Goal: Transaction & Acquisition: Purchase product/service

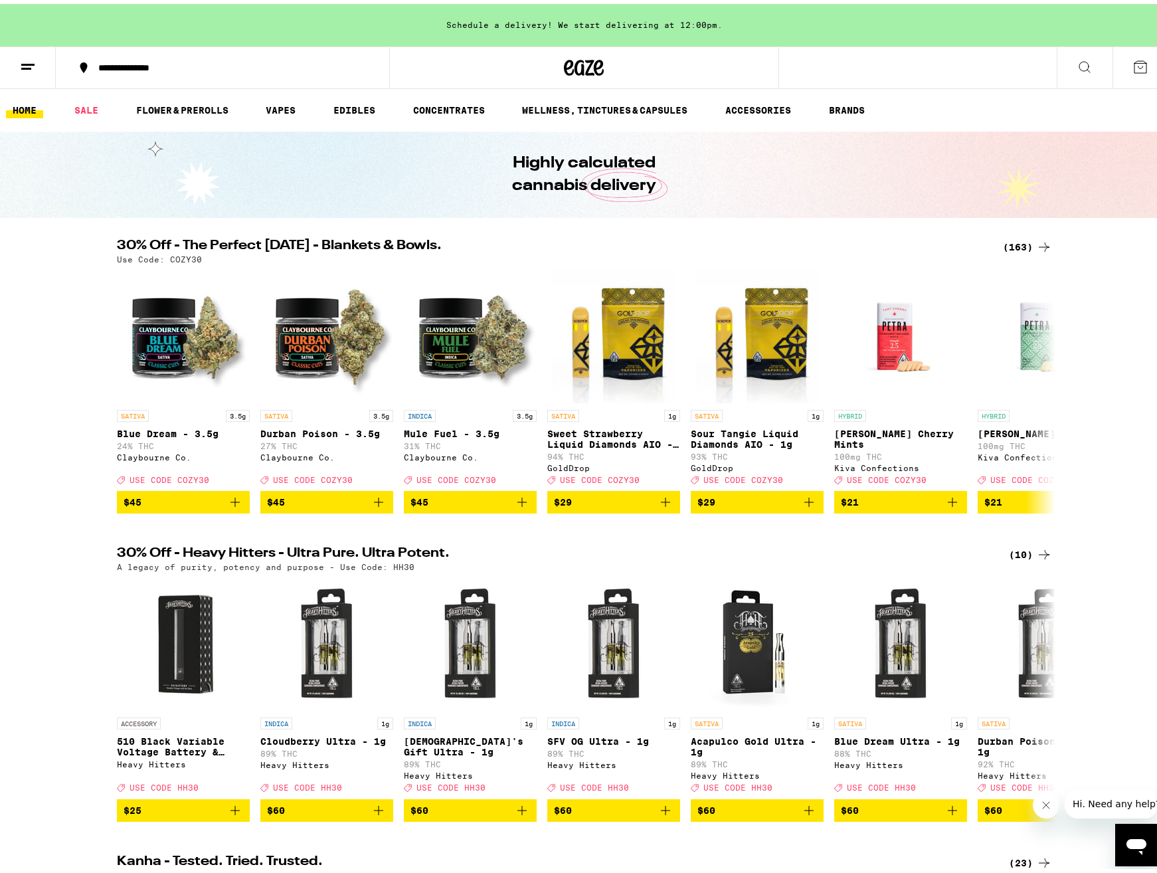
click at [1014, 243] on div "(163)" at bounding box center [1027, 243] width 49 height 16
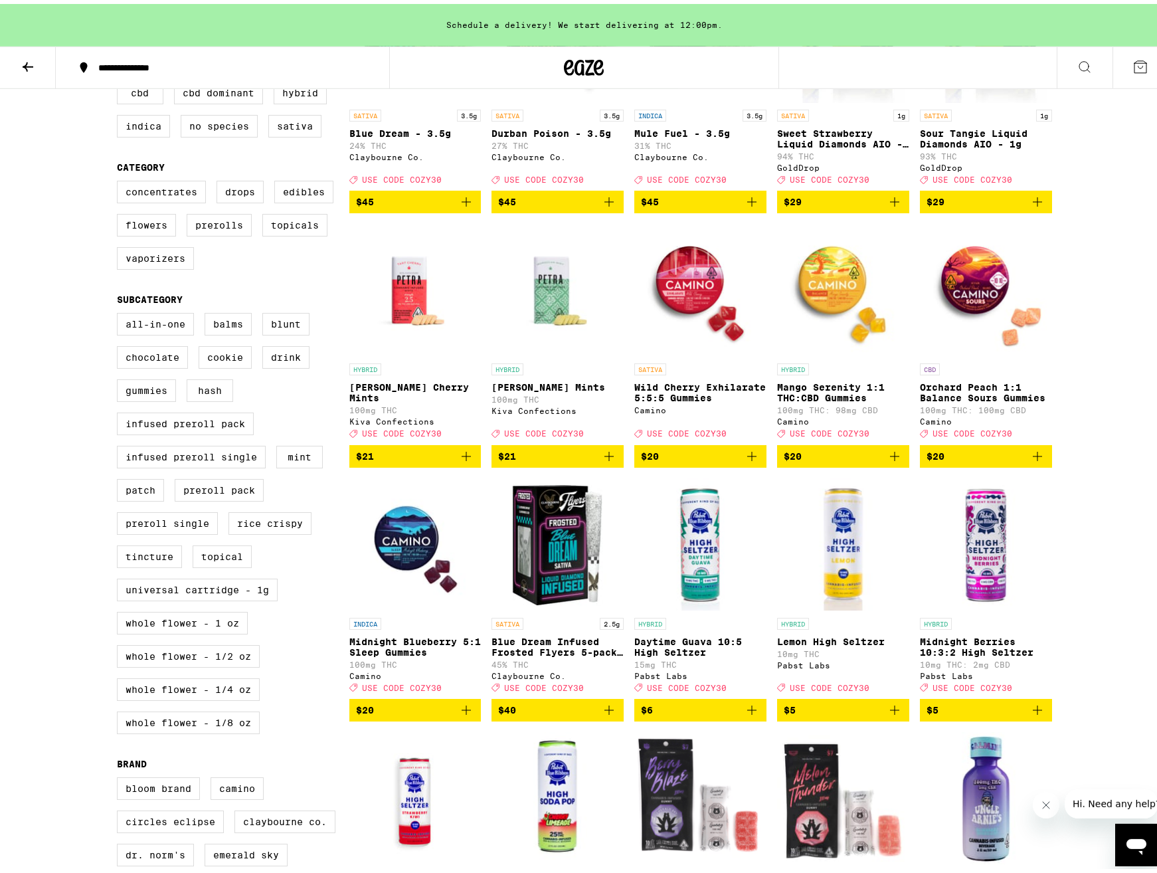
scroll to position [271, 0]
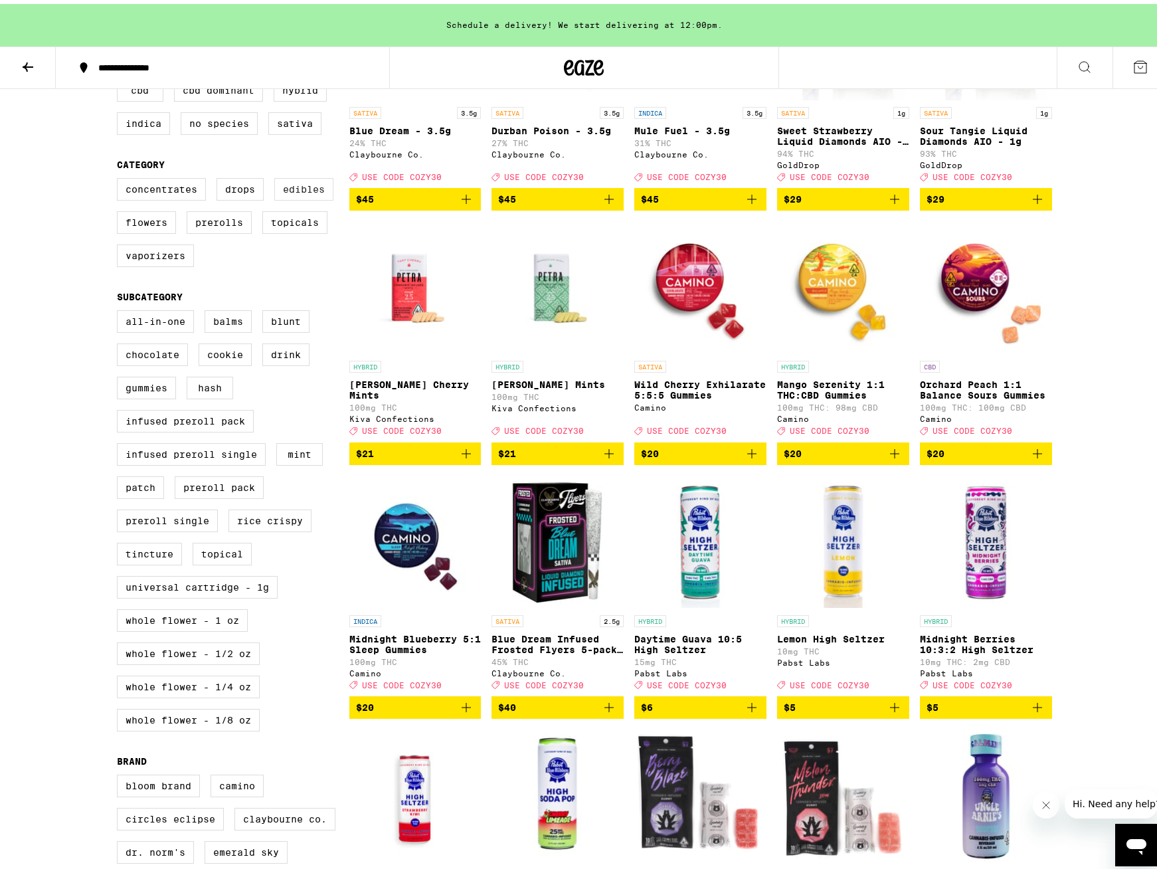
click at [304, 192] on label "Edibles" at bounding box center [303, 185] width 59 height 23
click at [120, 177] on input "Edibles" at bounding box center [120, 176] width 1 height 1
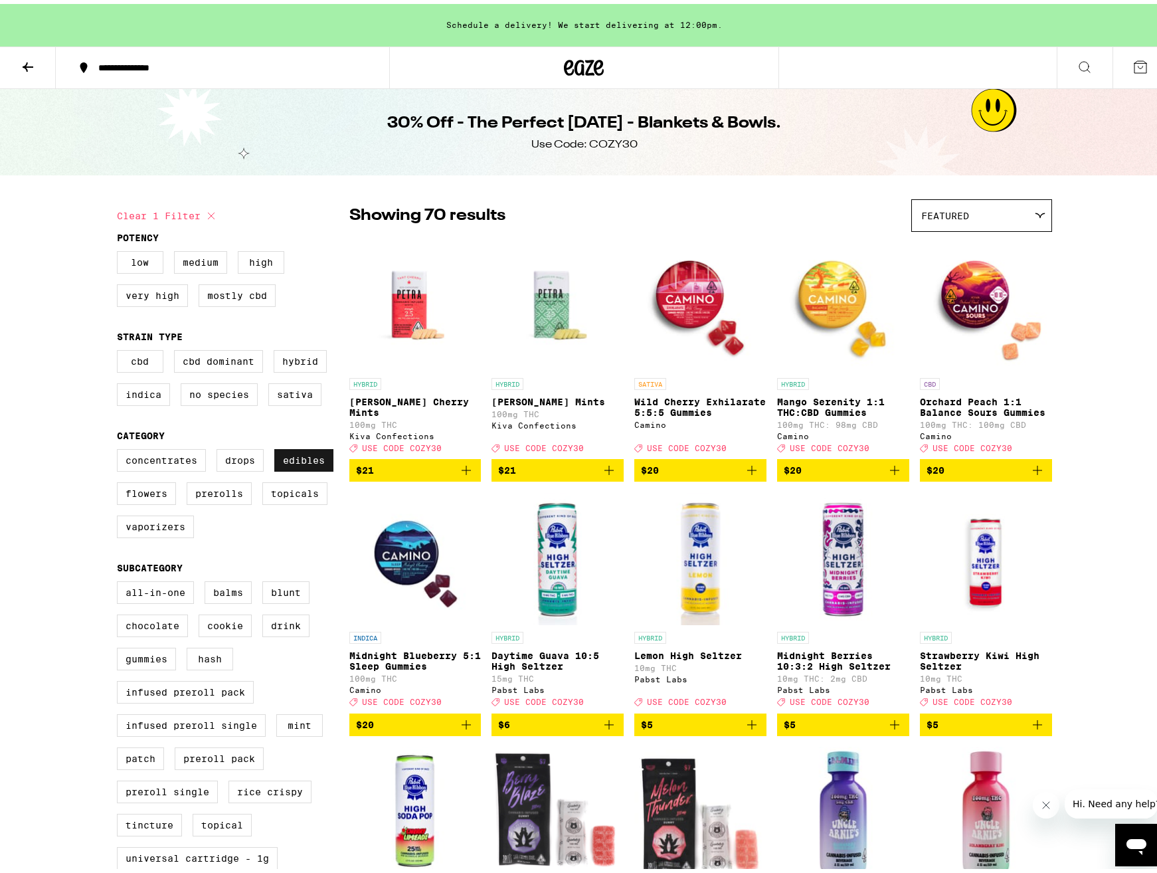
click at [297, 468] on label "Edibles" at bounding box center [303, 456] width 59 height 23
click at [120, 448] on input "Edibles" at bounding box center [120, 447] width 1 height 1
checkbox input "false"
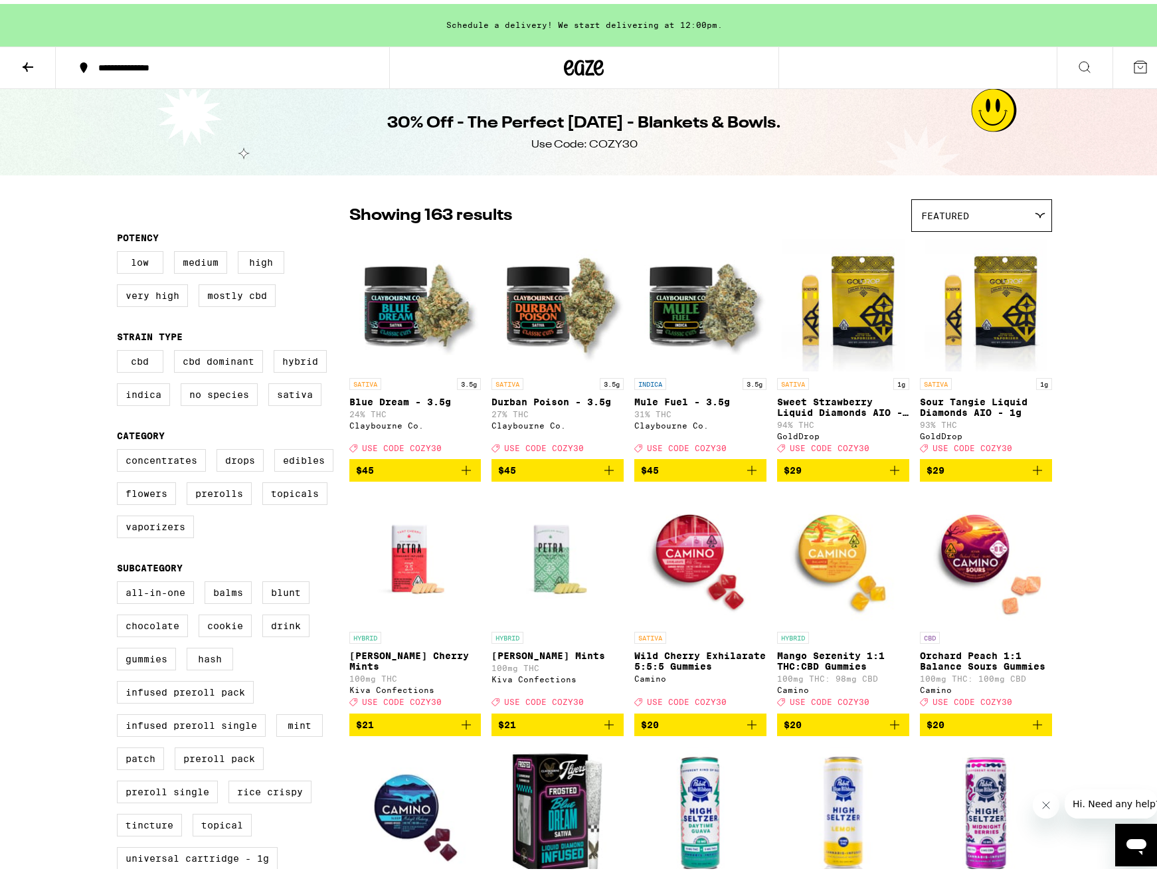
click at [25, 60] on icon at bounding box center [28, 63] width 16 height 16
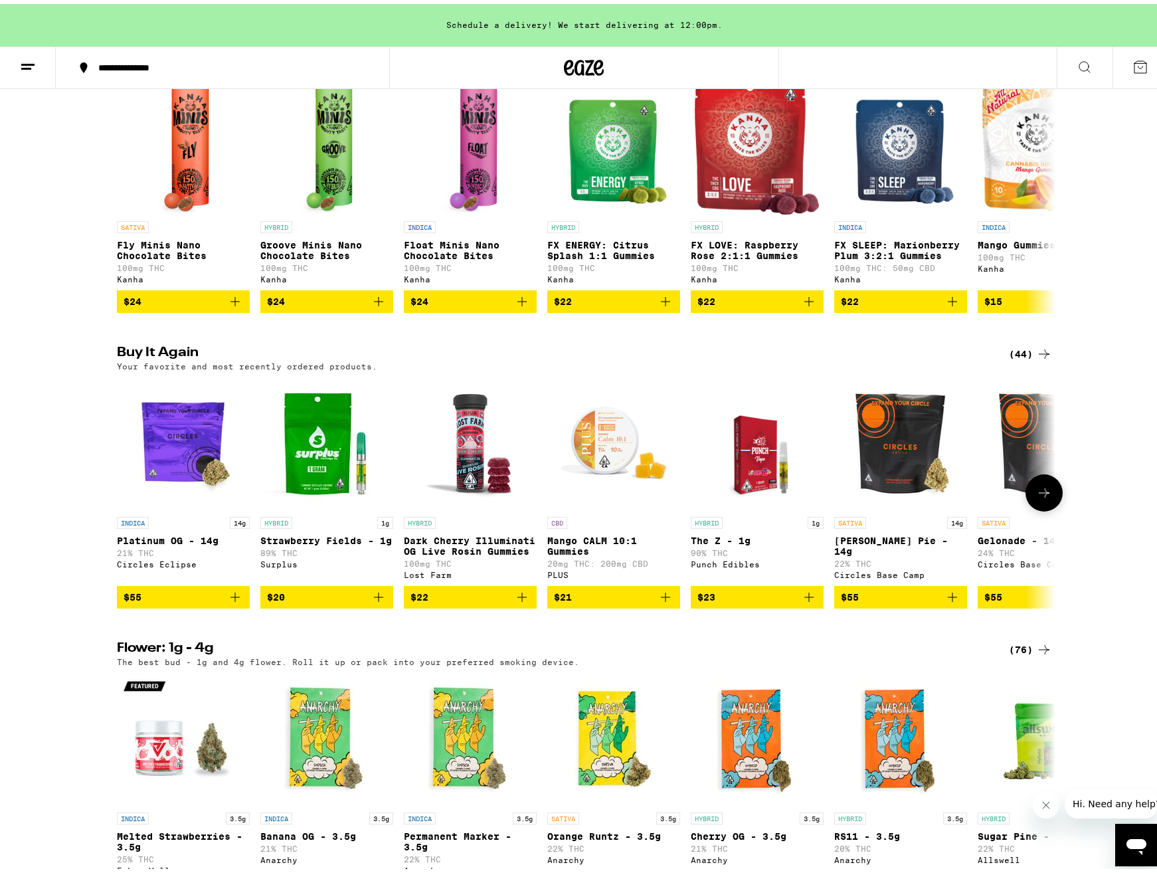
drag, startPoint x: 561, startPoint y: 674, endPoint x: 600, endPoint y: 642, distance: 50.5
click at [600, 604] on div "CBD Mango CALM 10:1 Gummies 20mg THC: 200mg CBD PLUS $21" at bounding box center [613, 488] width 133 height 231
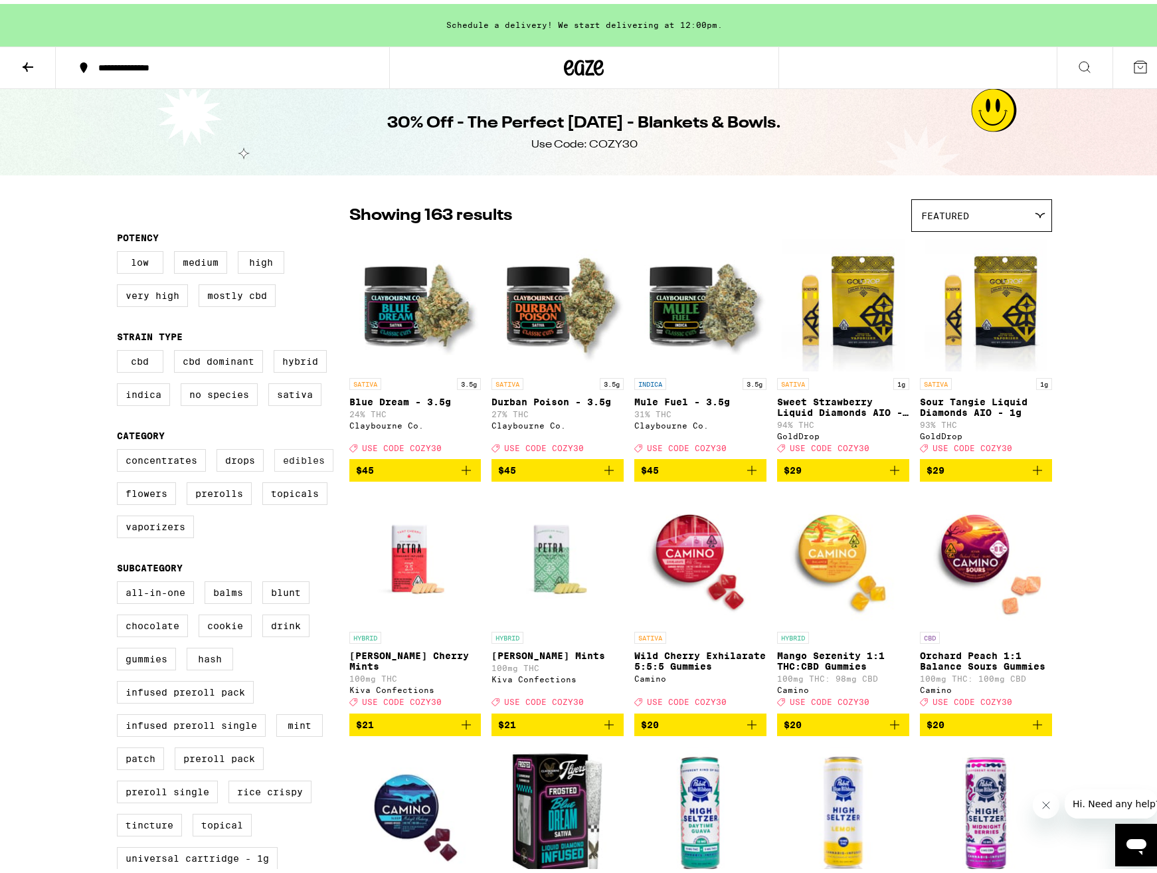
click at [307, 467] on label "Edibles" at bounding box center [303, 456] width 59 height 23
click at [120, 448] on input "Edibles" at bounding box center [120, 447] width 1 height 1
checkbox input "true"
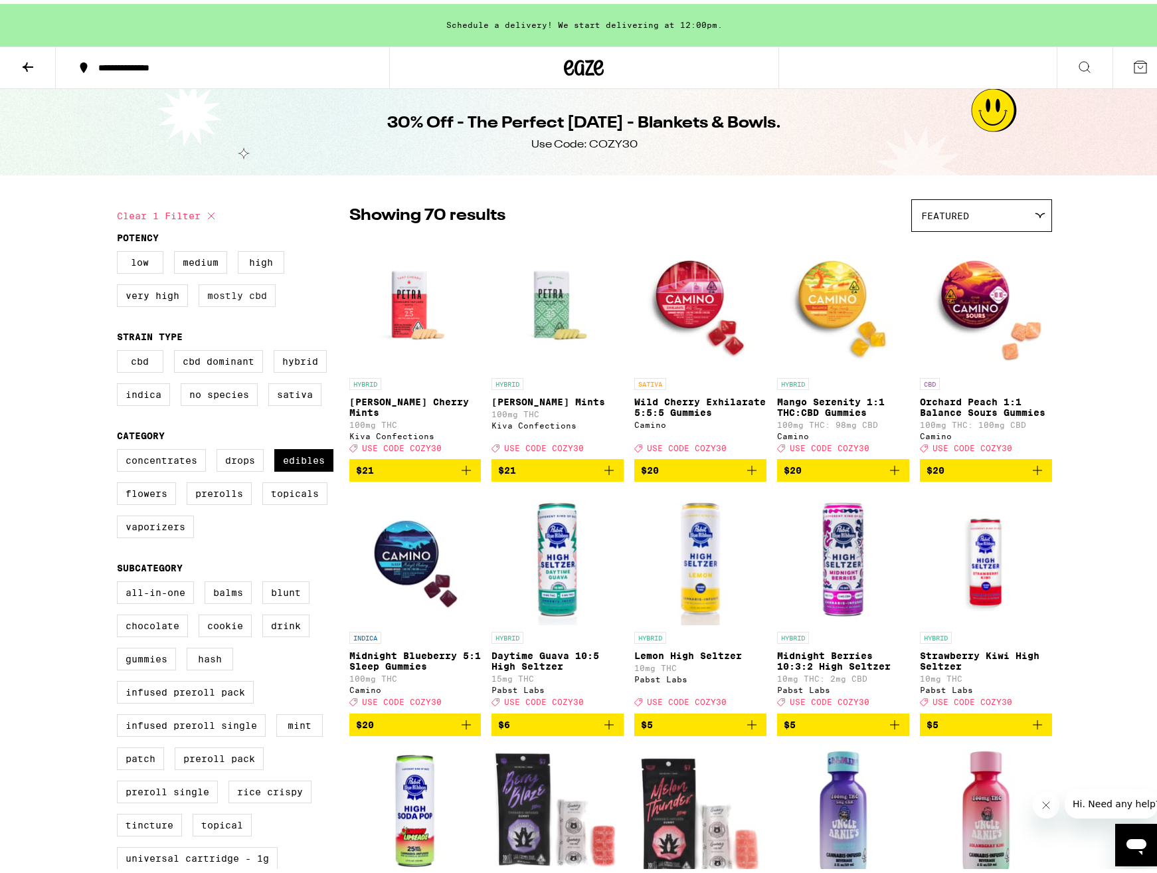
click at [231, 292] on label "Mostly CBD" at bounding box center [237, 291] width 77 height 23
click at [120, 250] on input "Mostly CBD" at bounding box center [120, 249] width 1 height 1
checkbox input "true"
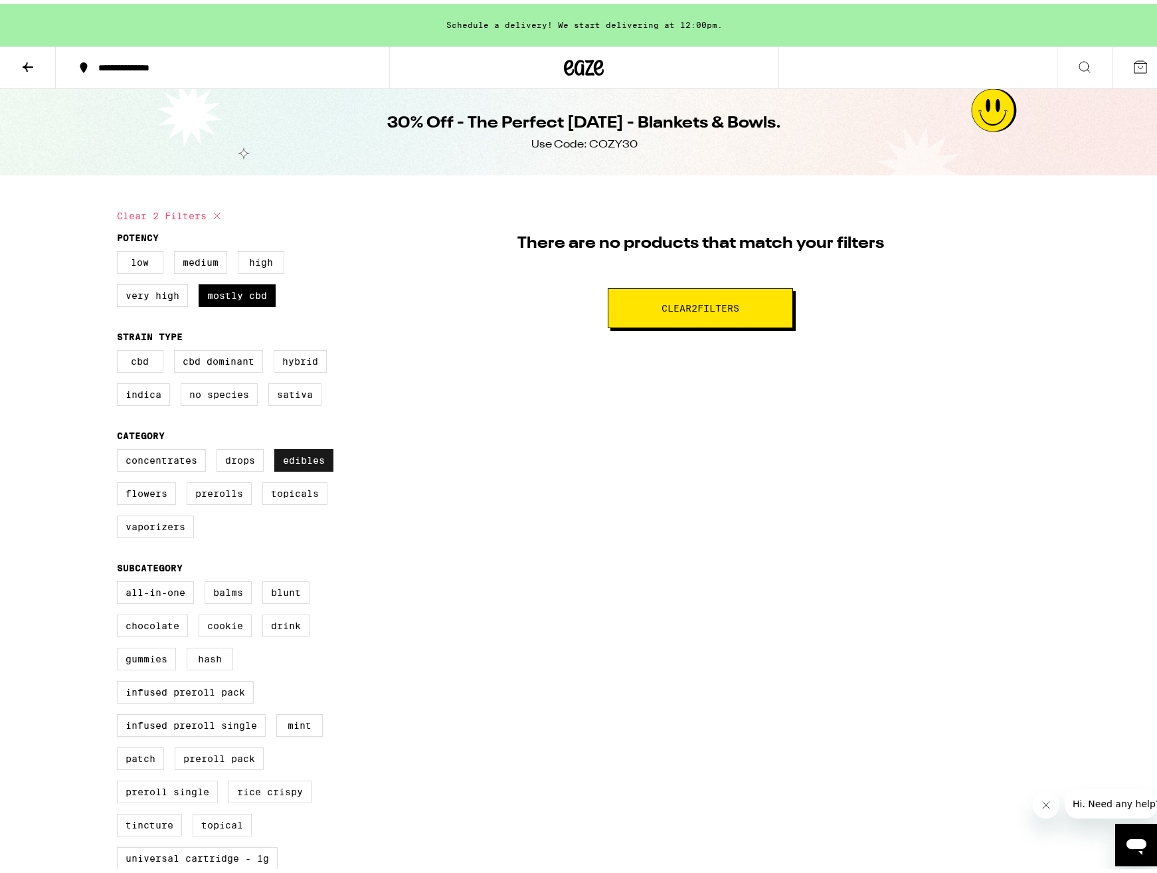
click at [306, 468] on label "Edibles" at bounding box center [303, 456] width 59 height 23
click at [120, 448] on input "Edibles" at bounding box center [120, 447] width 1 height 1
checkbox input "false"
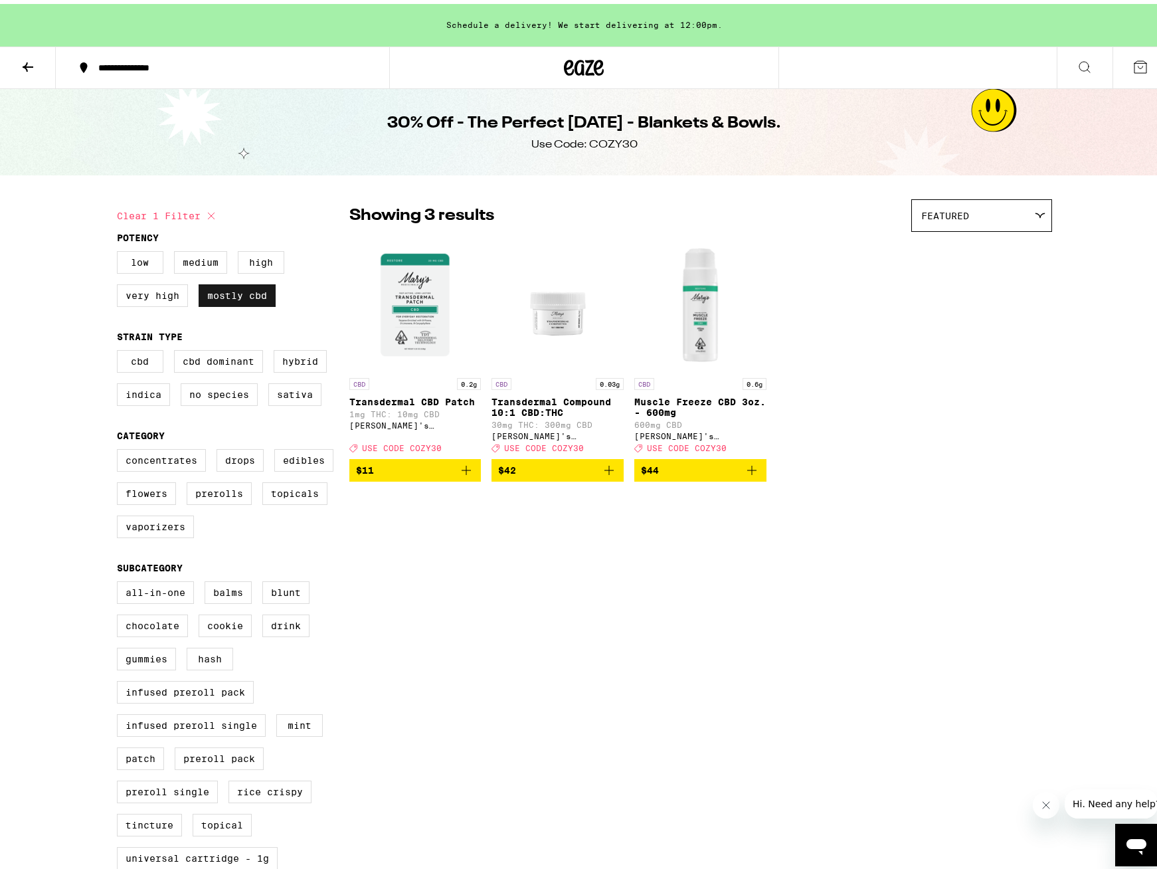
click at [231, 296] on label "Mostly CBD" at bounding box center [237, 291] width 77 height 23
click at [120, 250] on input "Mostly CBD" at bounding box center [120, 249] width 1 height 1
checkbox input "false"
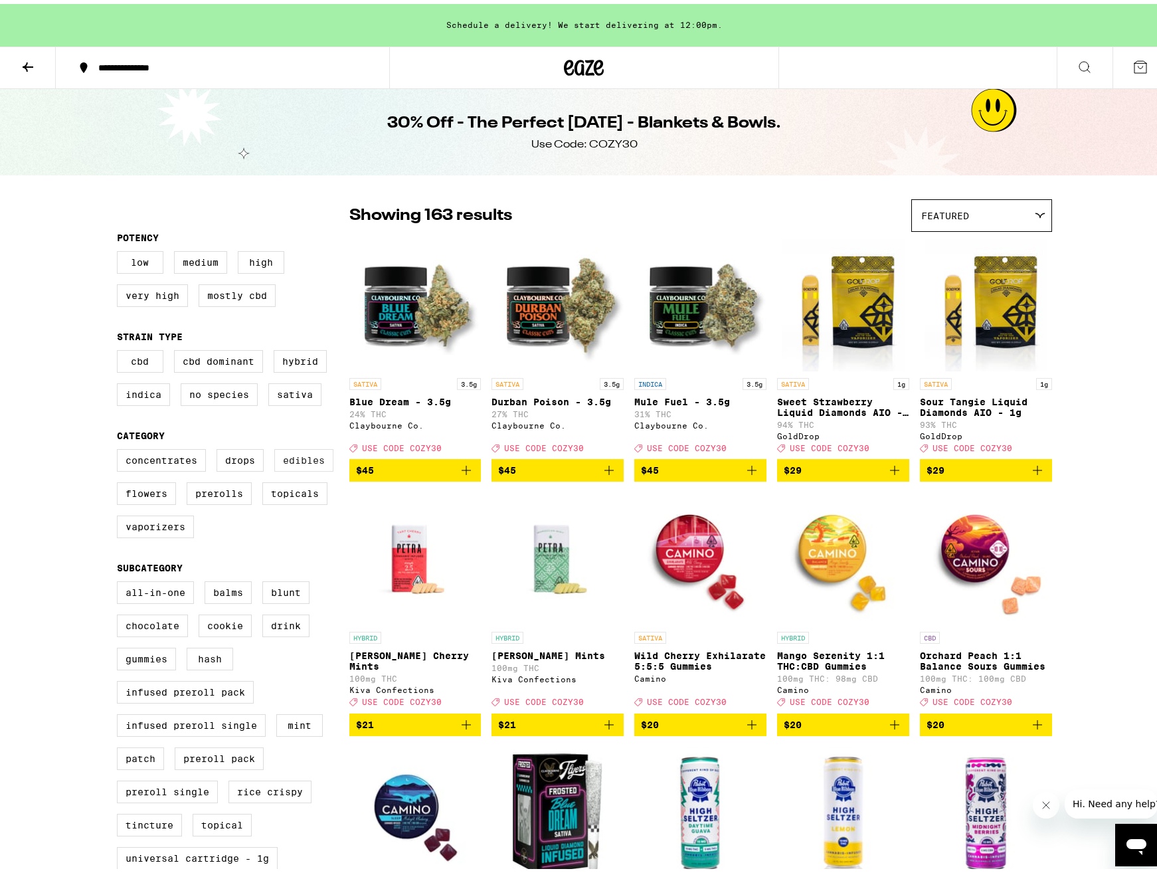
click at [298, 468] on label "Edibles" at bounding box center [303, 456] width 59 height 23
click at [120, 448] on input "Edibles" at bounding box center [120, 447] width 1 height 1
checkbox input "true"
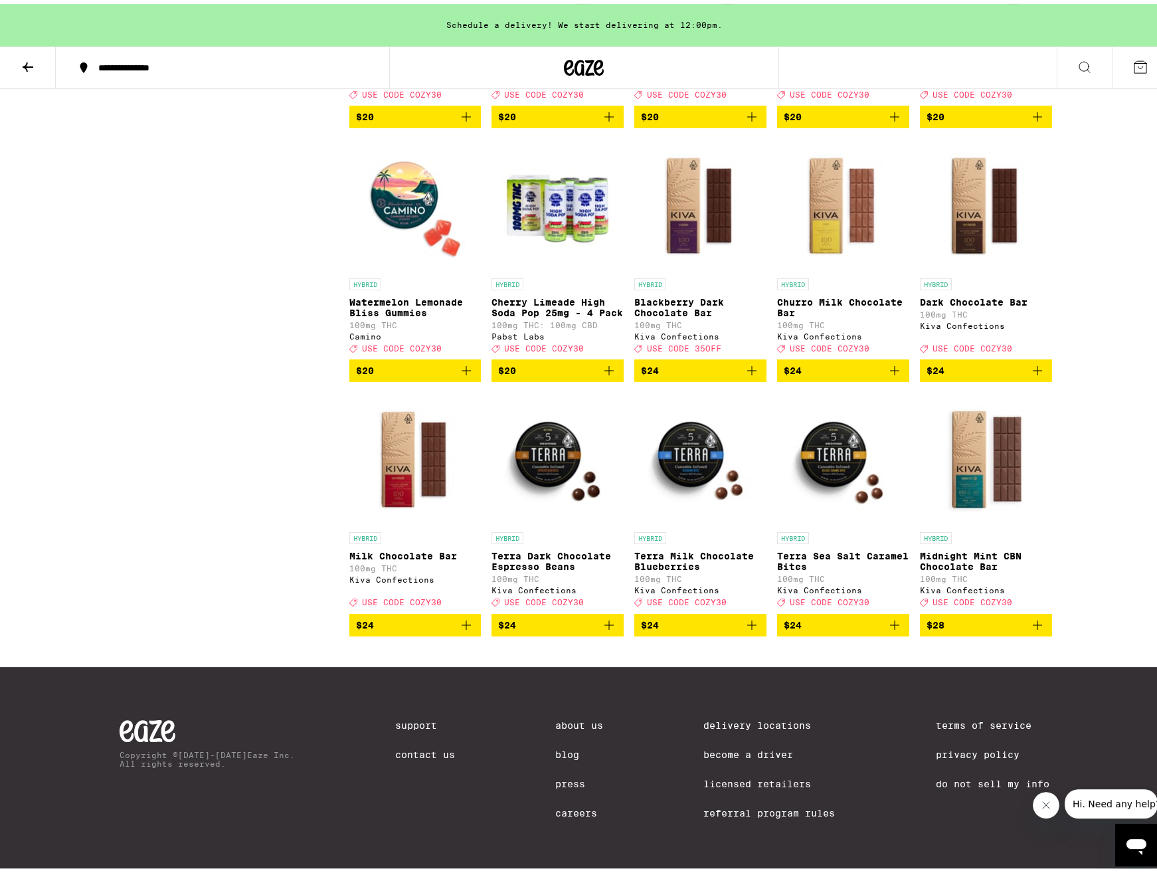
scroll to position [3278, 0]
drag, startPoint x: 692, startPoint y: 463, endPoint x: 696, endPoint y: 451, distance: 12.8
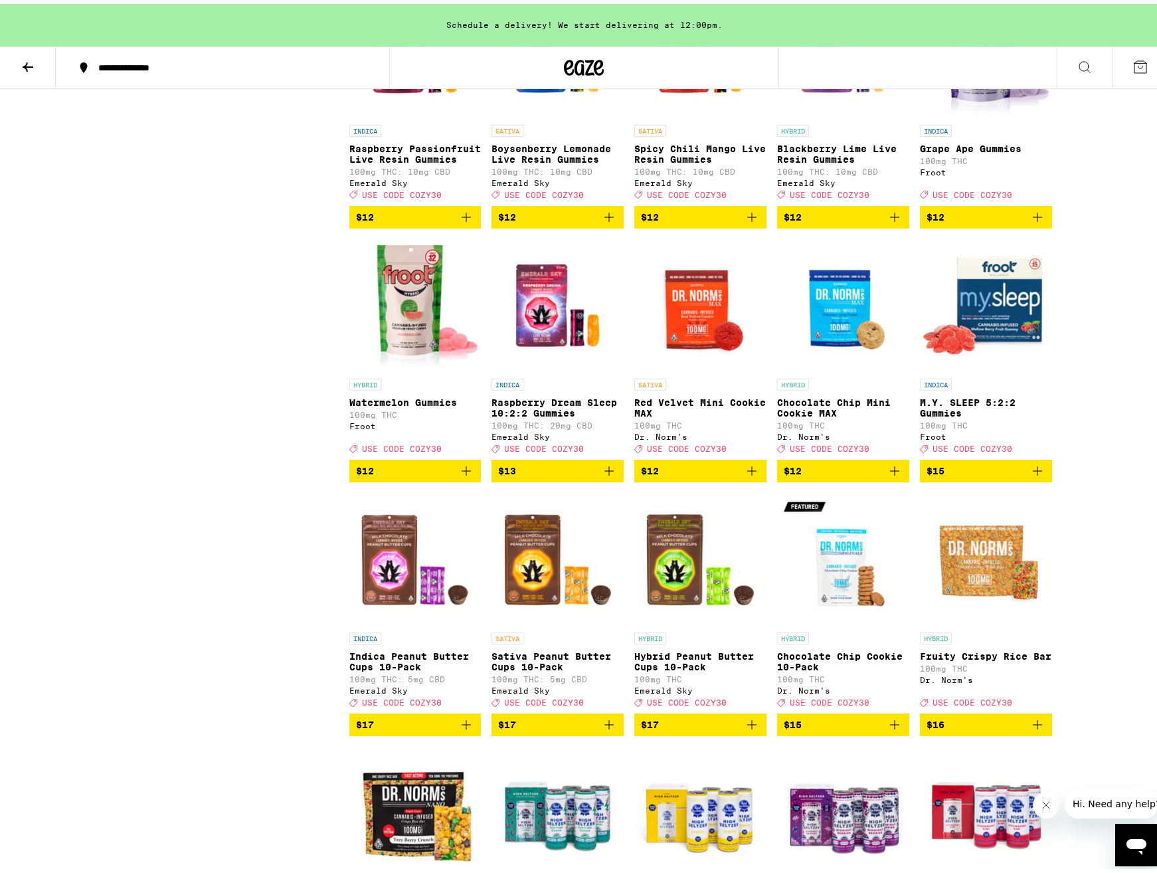
scroll to position [1720, 0]
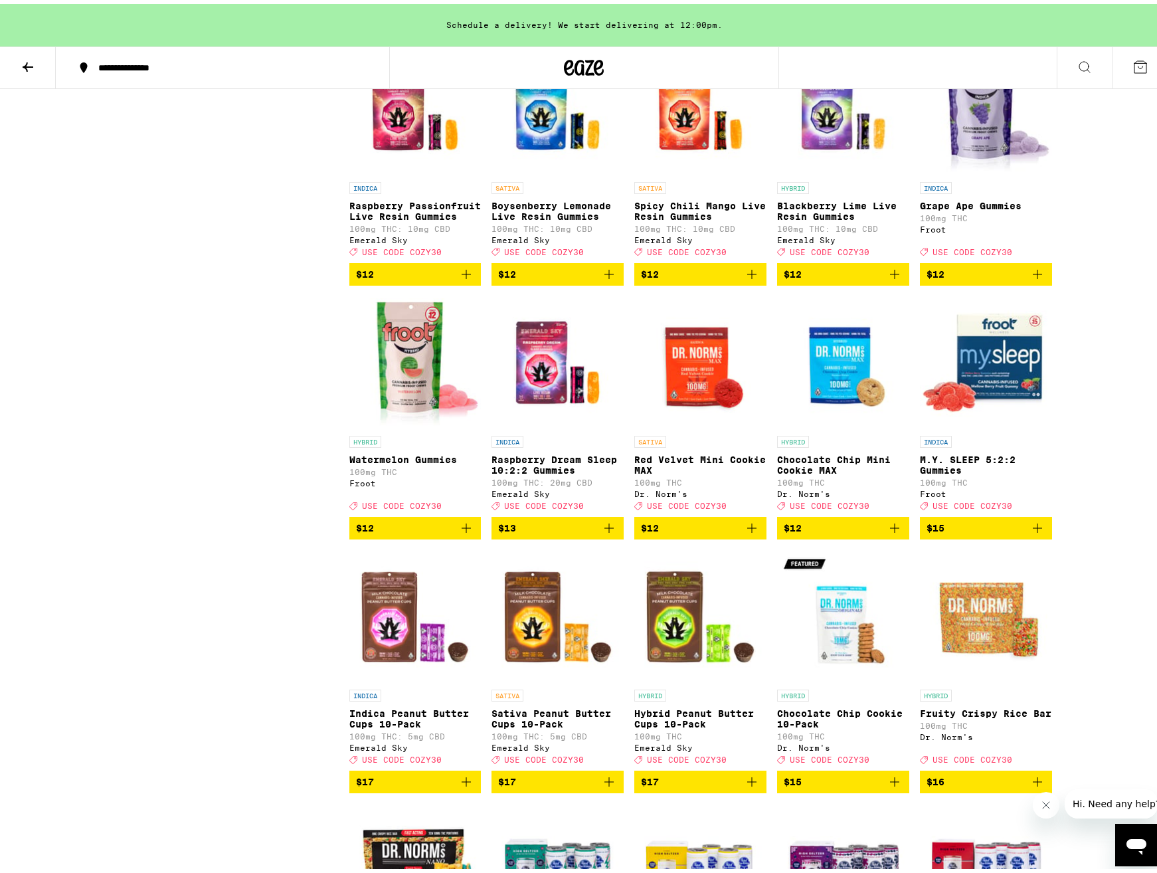
click at [458, 532] on icon "Add to bag" at bounding box center [466, 524] width 16 height 16
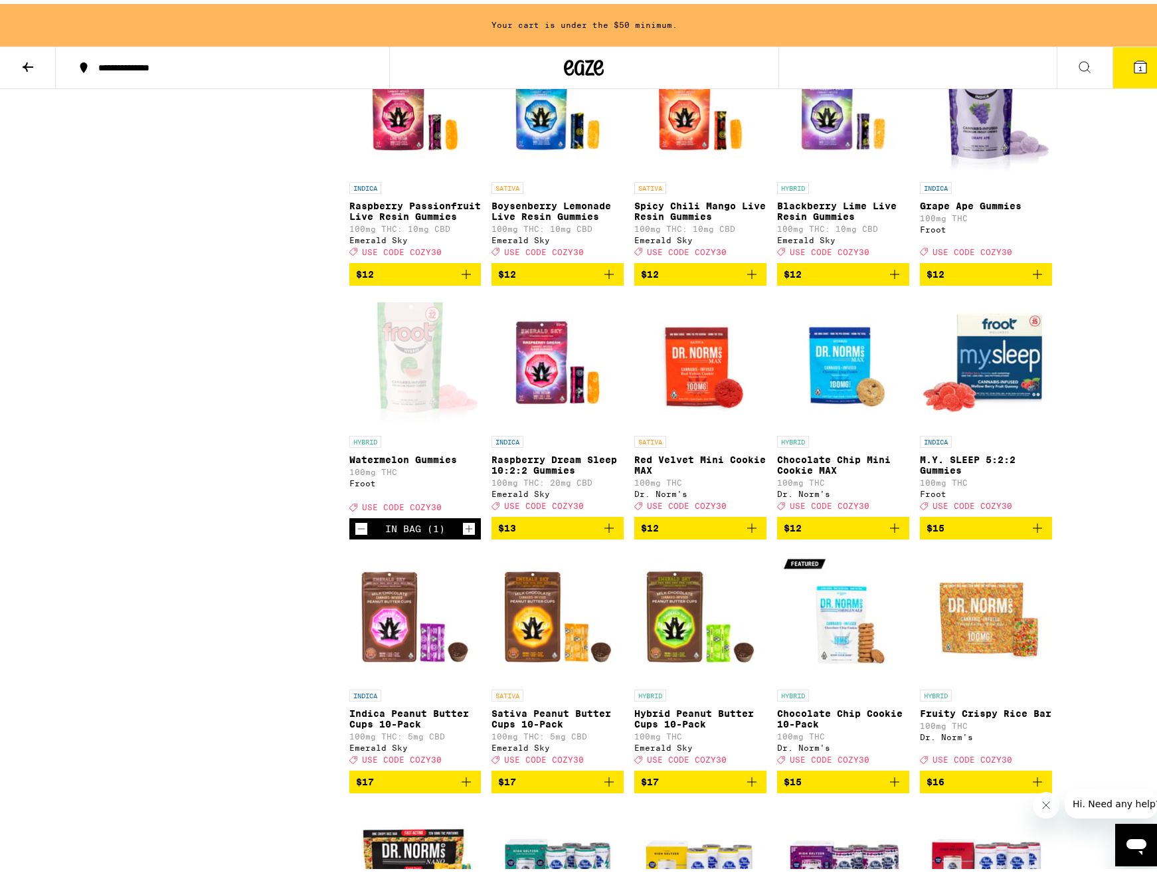
drag, startPoint x: 25, startPoint y: 62, endPoint x: 99, endPoint y: 151, distance: 115.5
click at [24, 62] on icon at bounding box center [28, 62] width 11 height 9
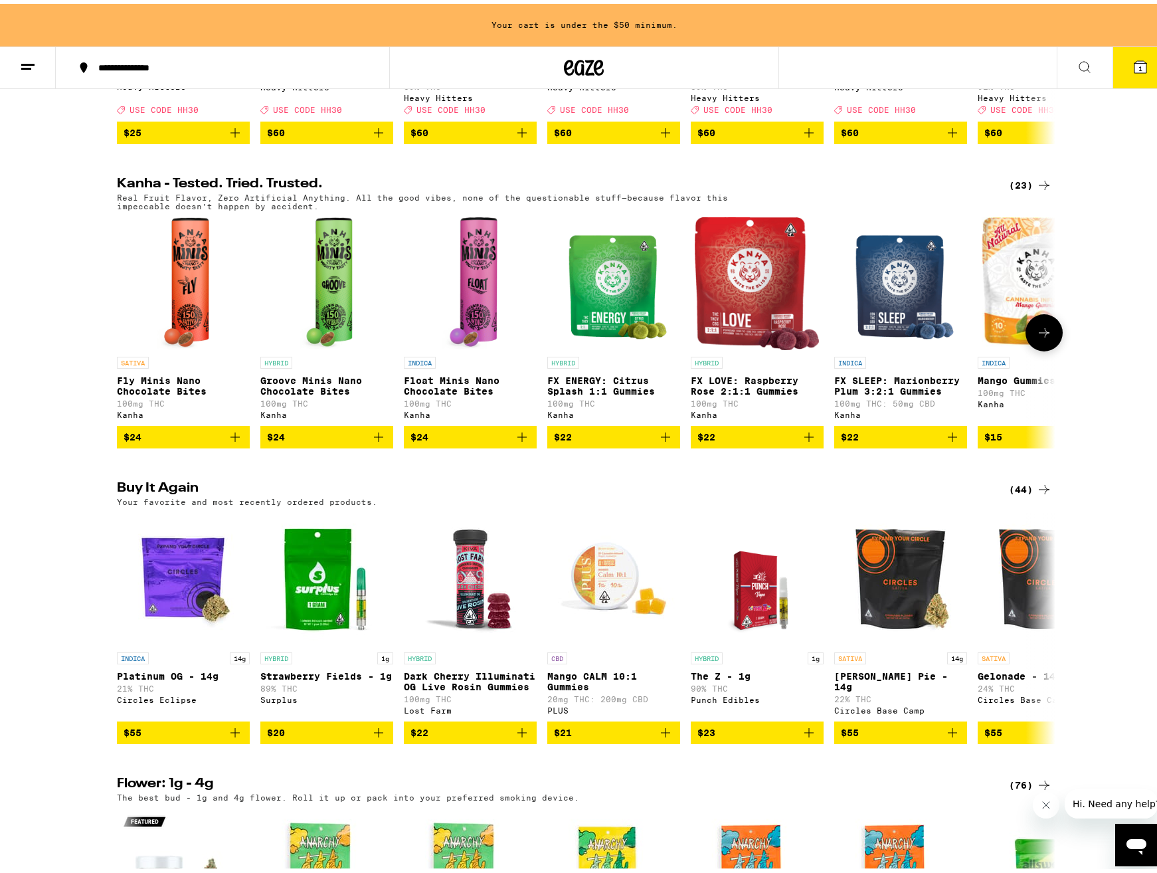
scroll to position [949, 0]
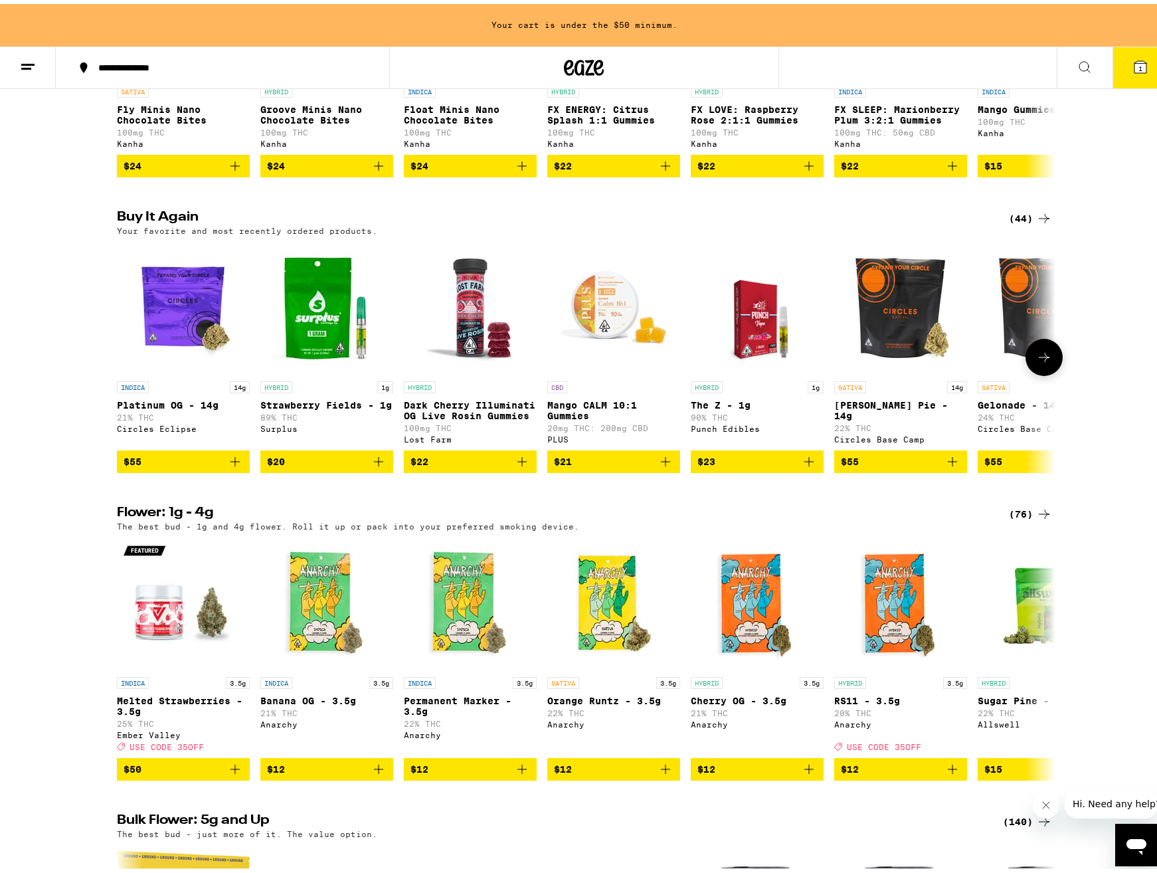
click at [660, 466] on icon "Add to bag" at bounding box center [666, 458] width 16 height 16
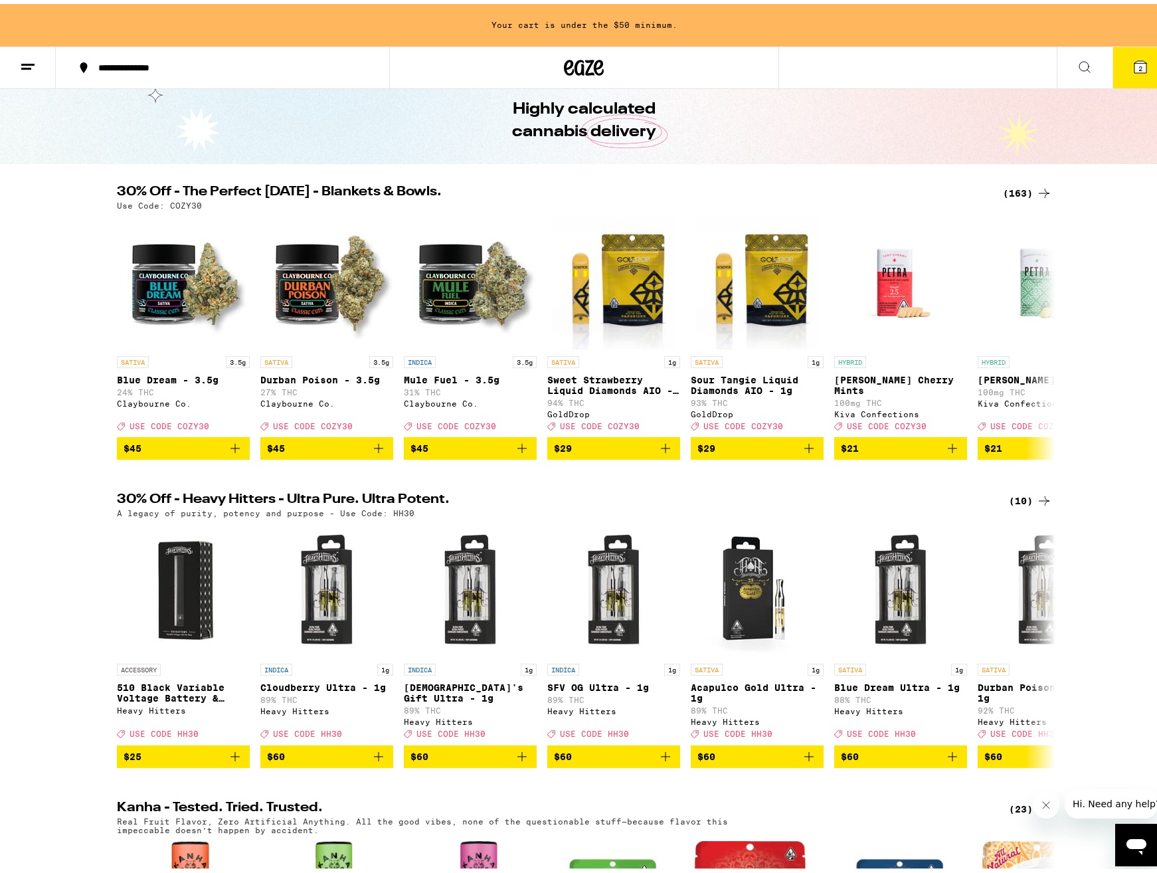
scroll to position [0, 0]
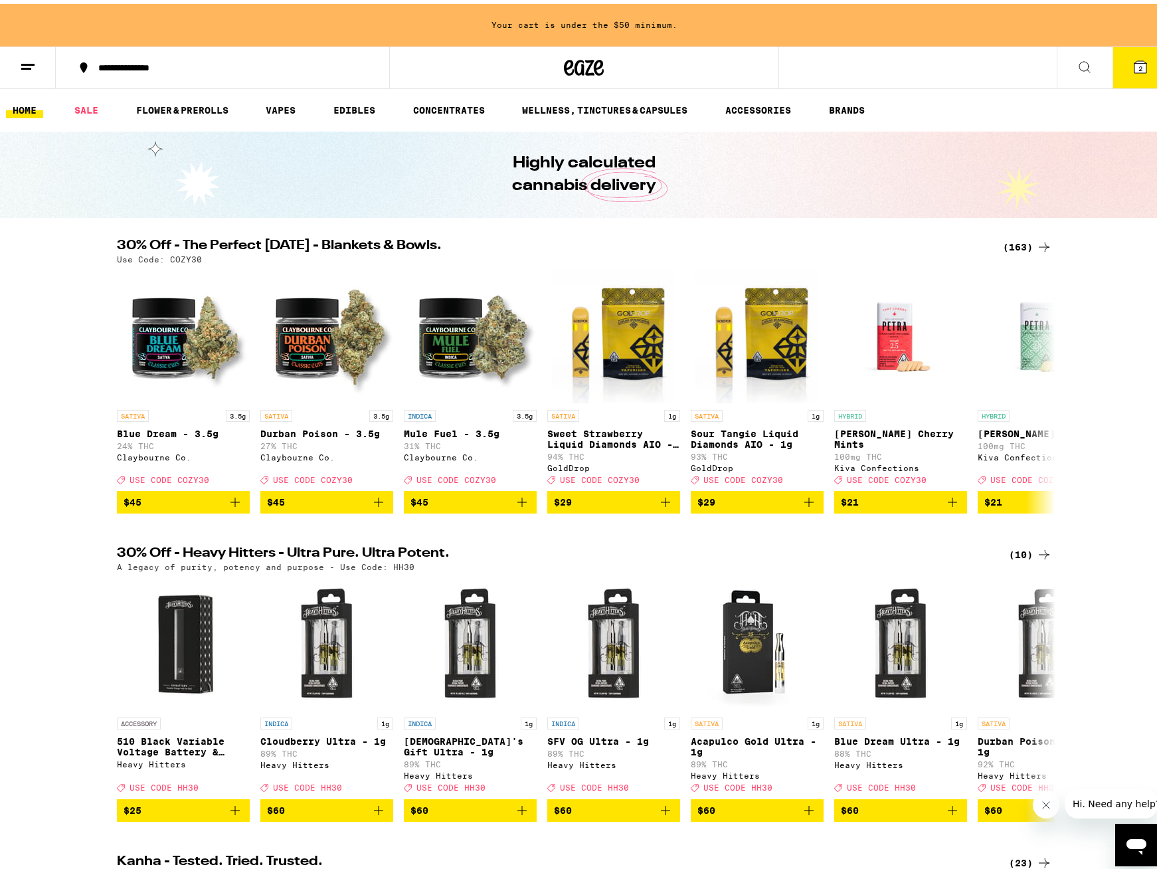
click at [1016, 244] on div "(163)" at bounding box center [1027, 243] width 49 height 16
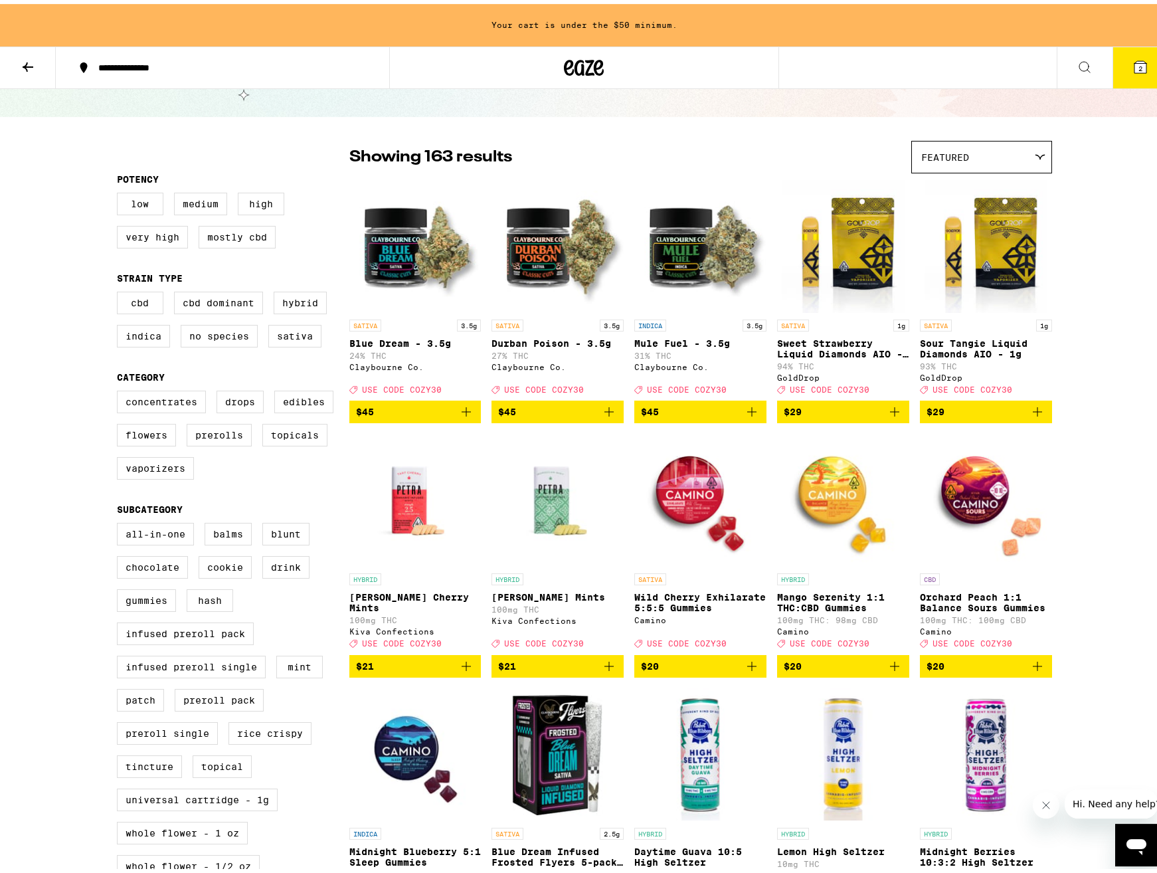
scroll to position [68, 0]
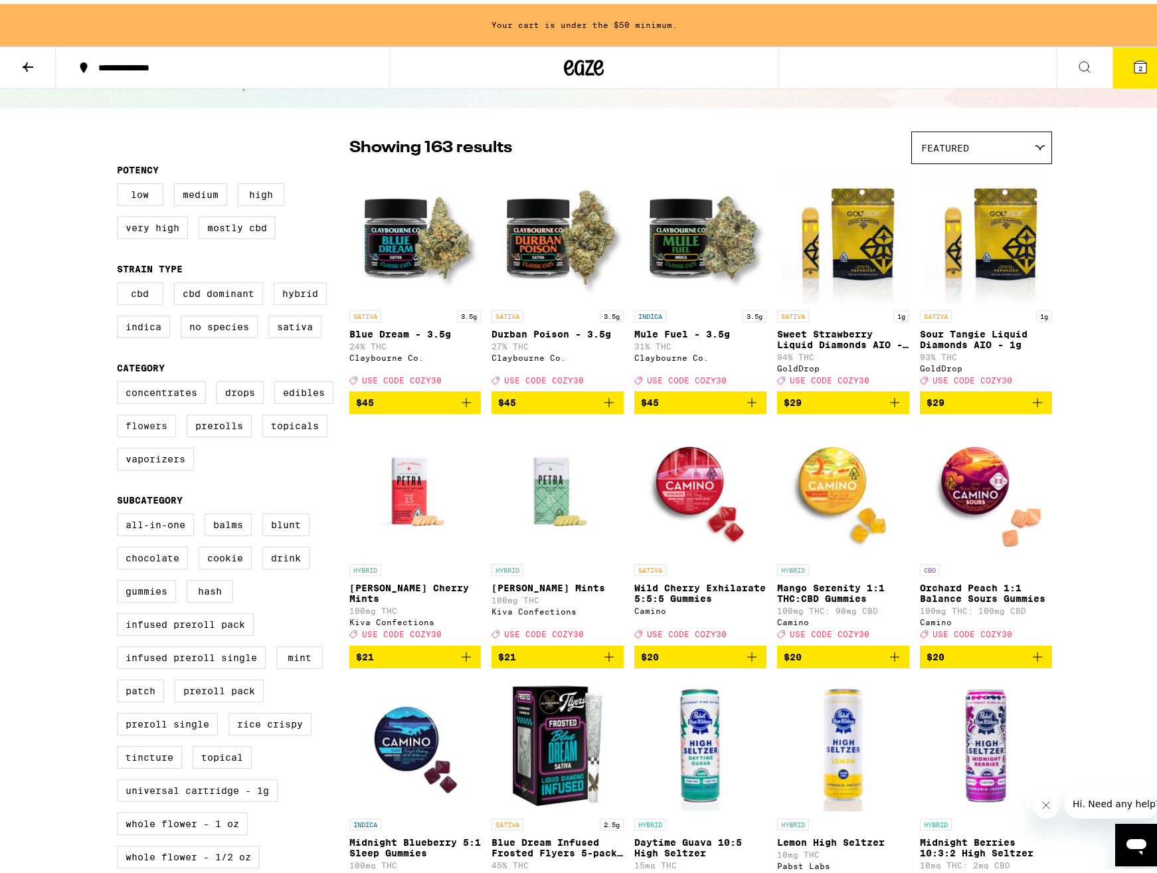
click at [140, 433] on label "Flowers" at bounding box center [146, 422] width 59 height 23
click at [120, 380] on input "Flowers" at bounding box center [120, 379] width 1 height 1
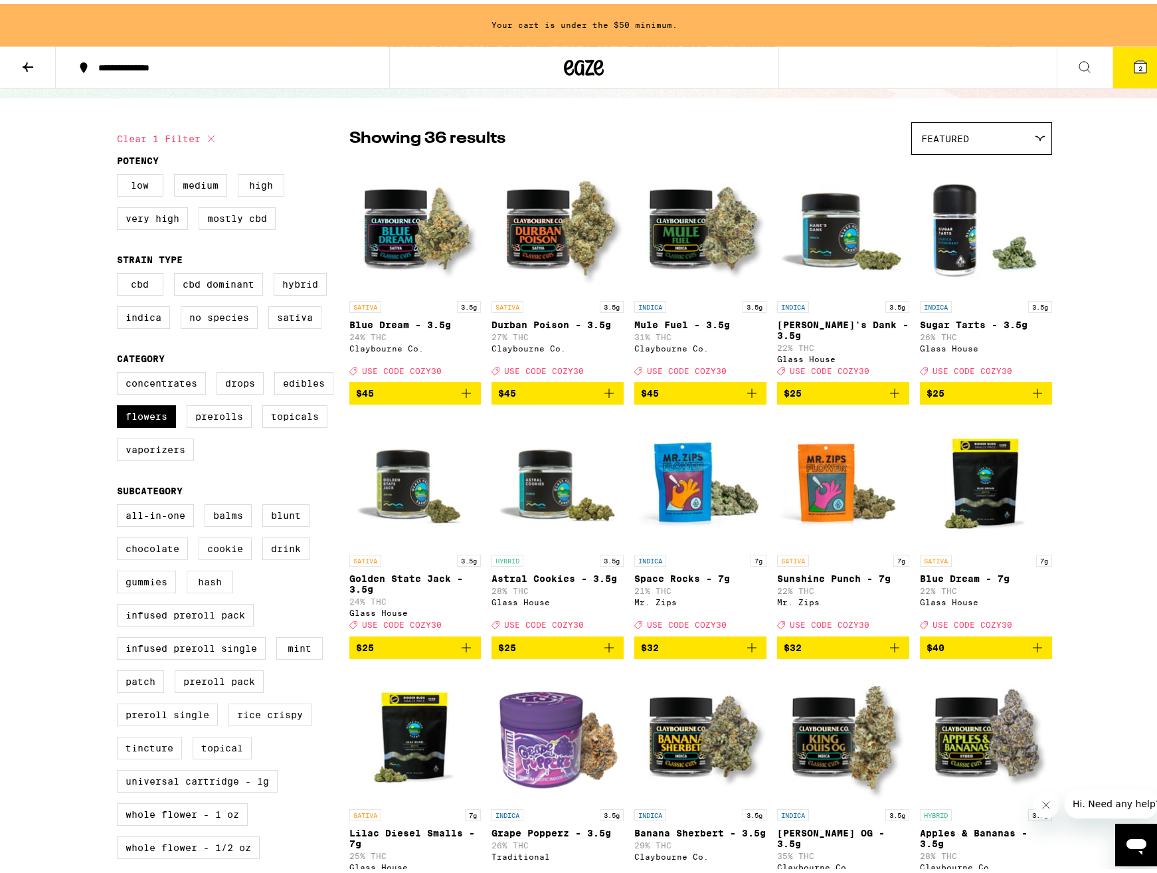
scroll to position [68, 0]
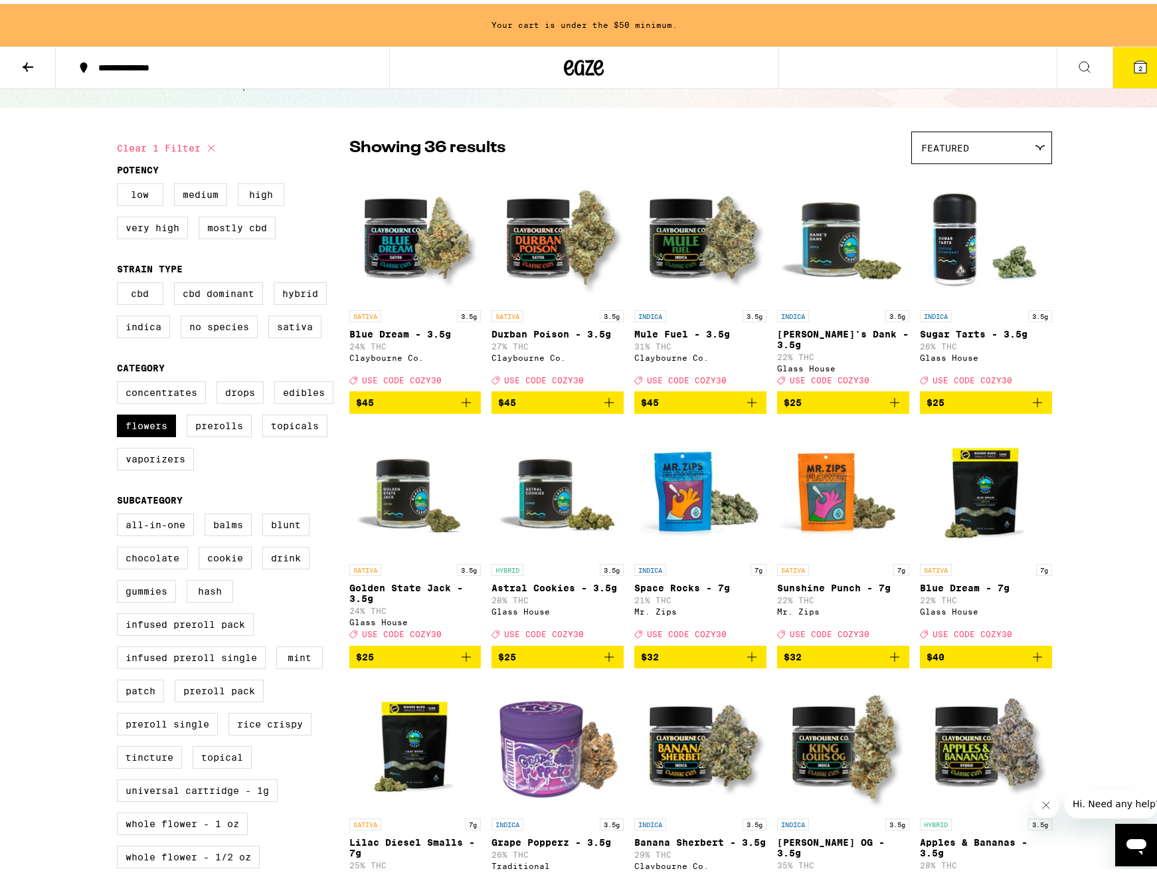
click at [890, 658] on icon "Add to bag" at bounding box center [894, 652] width 9 height 9
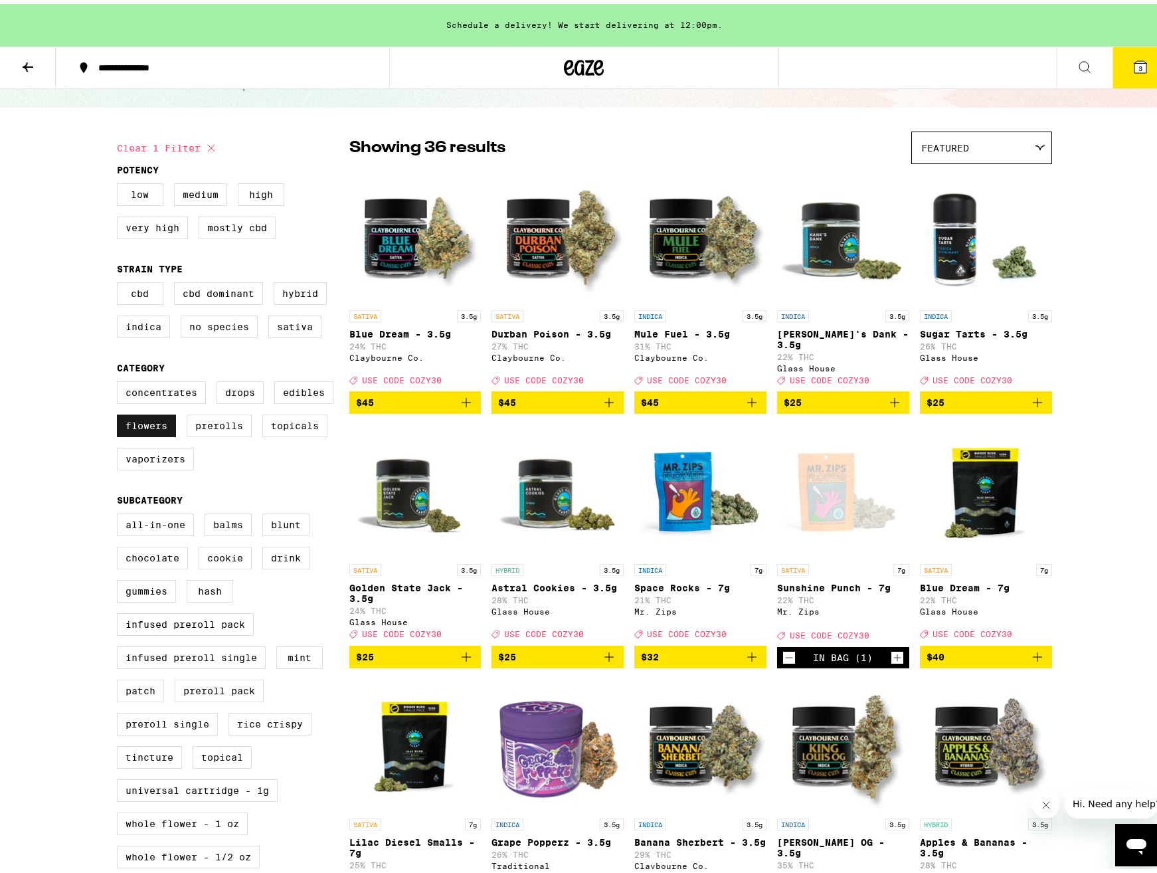
click at [148, 433] on label "Flowers" at bounding box center [146, 422] width 59 height 23
click at [120, 380] on input "Flowers" at bounding box center [120, 379] width 1 height 1
checkbox input "false"
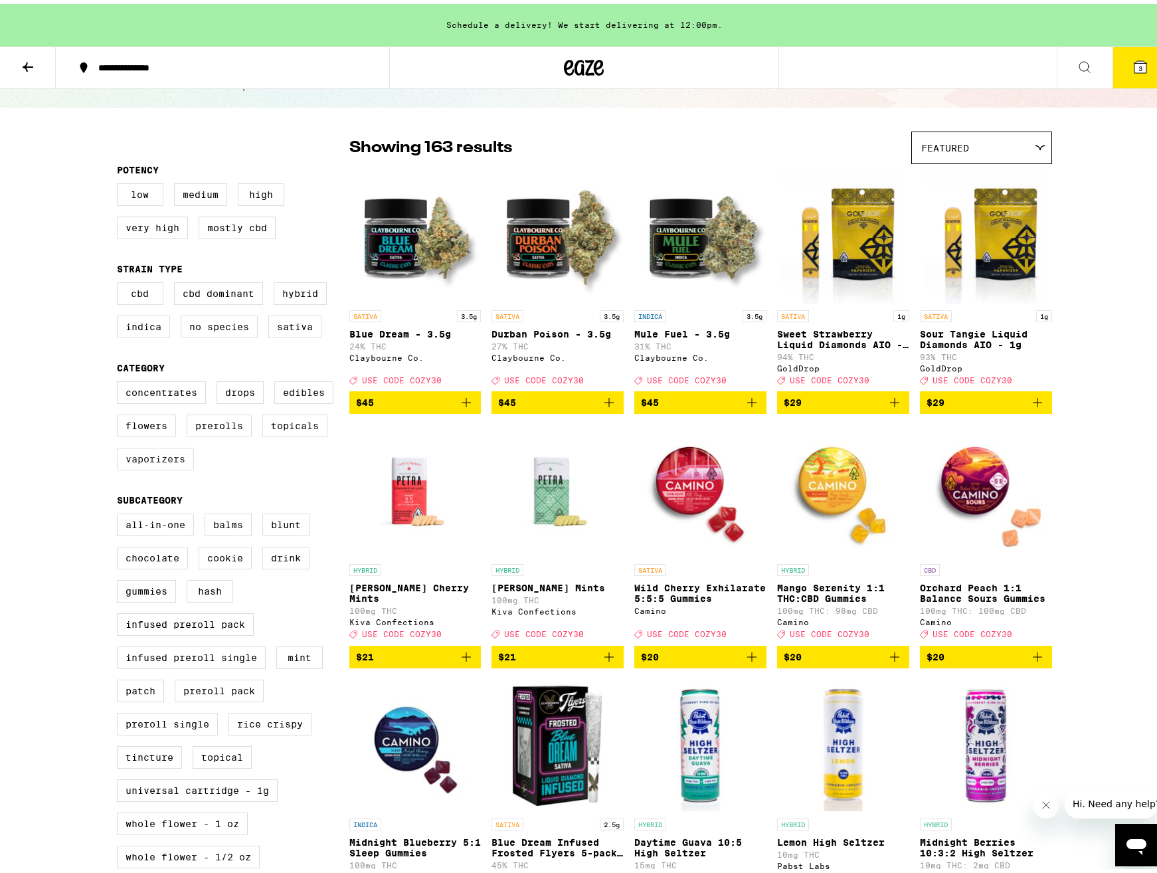
click at [161, 466] on label "Vaporizers" at bounding box center [155, 455] width 77 height 23
click at [120, 380] on input "Vaporizers" at bounding box center [120, 379] width 1 height 1
checkbox input "true"
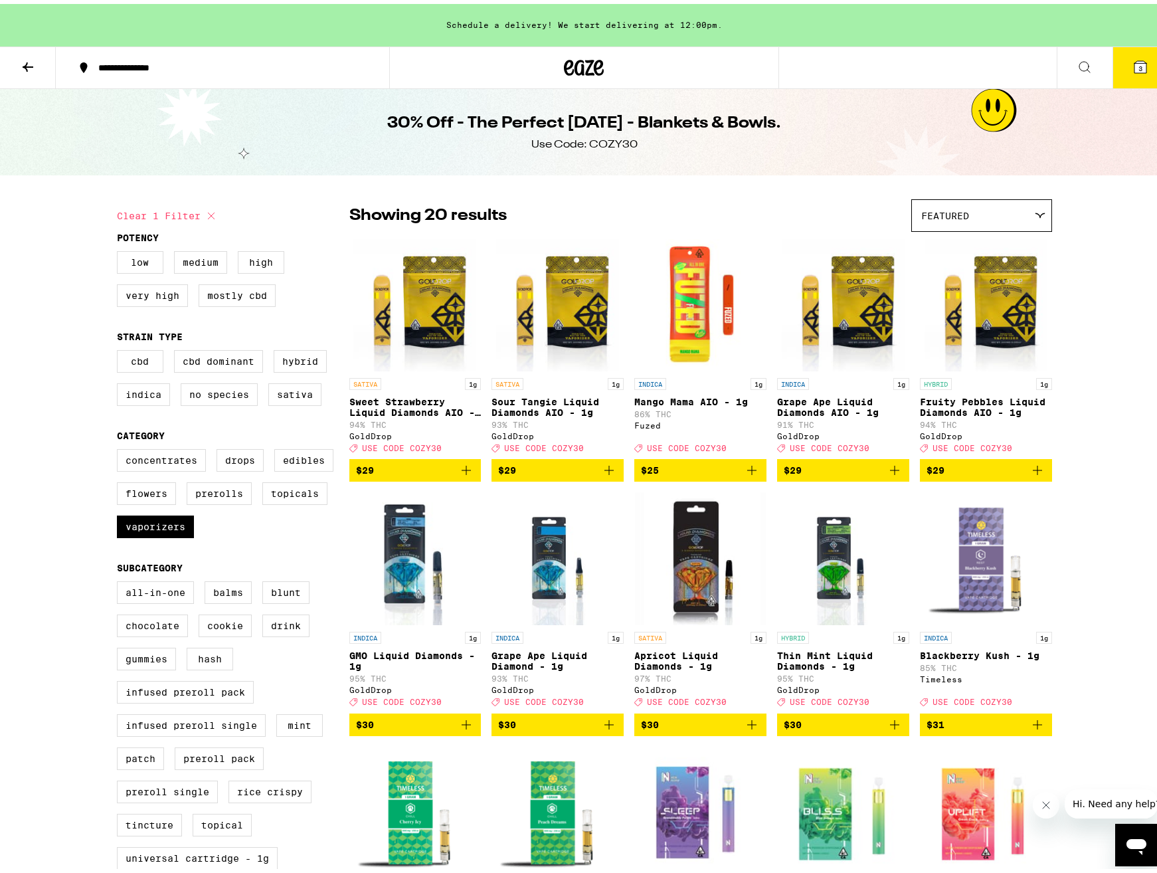
click at [747, 471] on icon "Add to bag" at bounding box center [751, 466] width 9 height 9
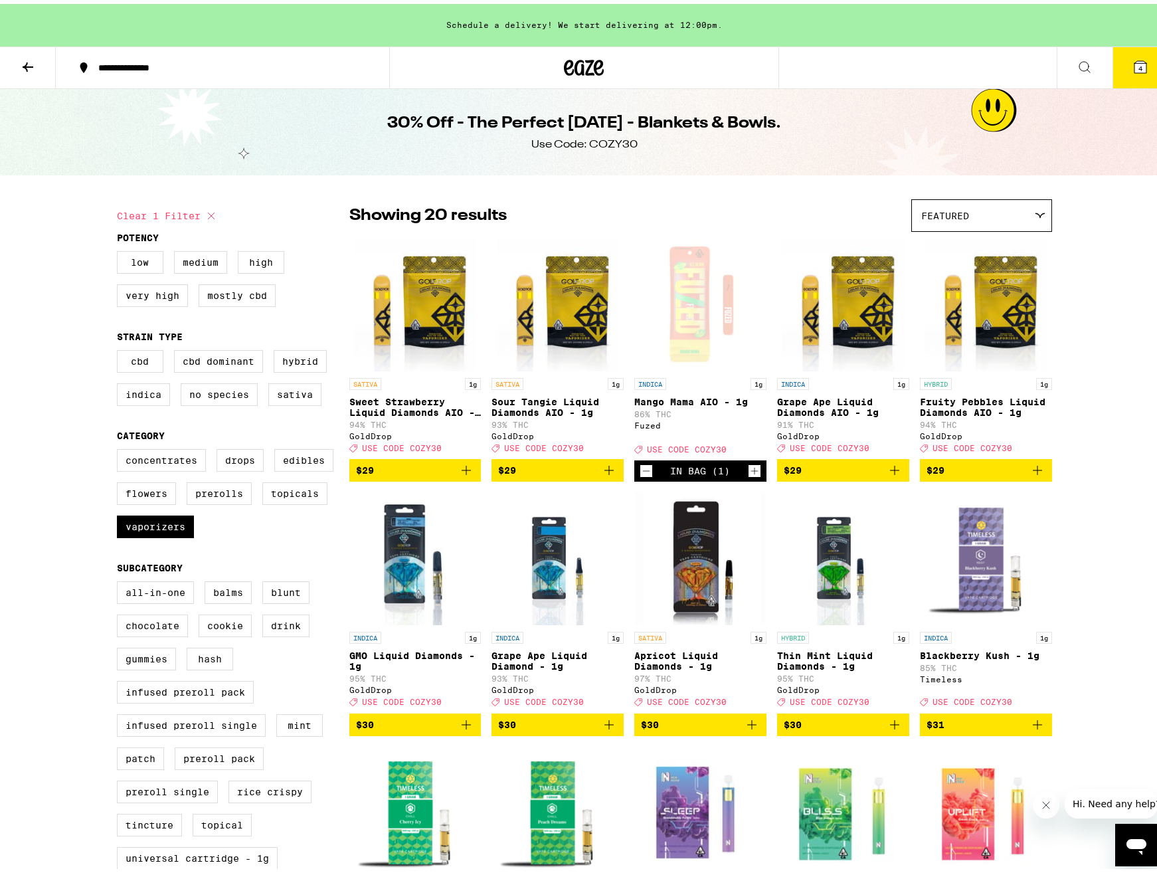
click at [1135, 57] on icon at bounding box center [1141, 63] width 12 height 12
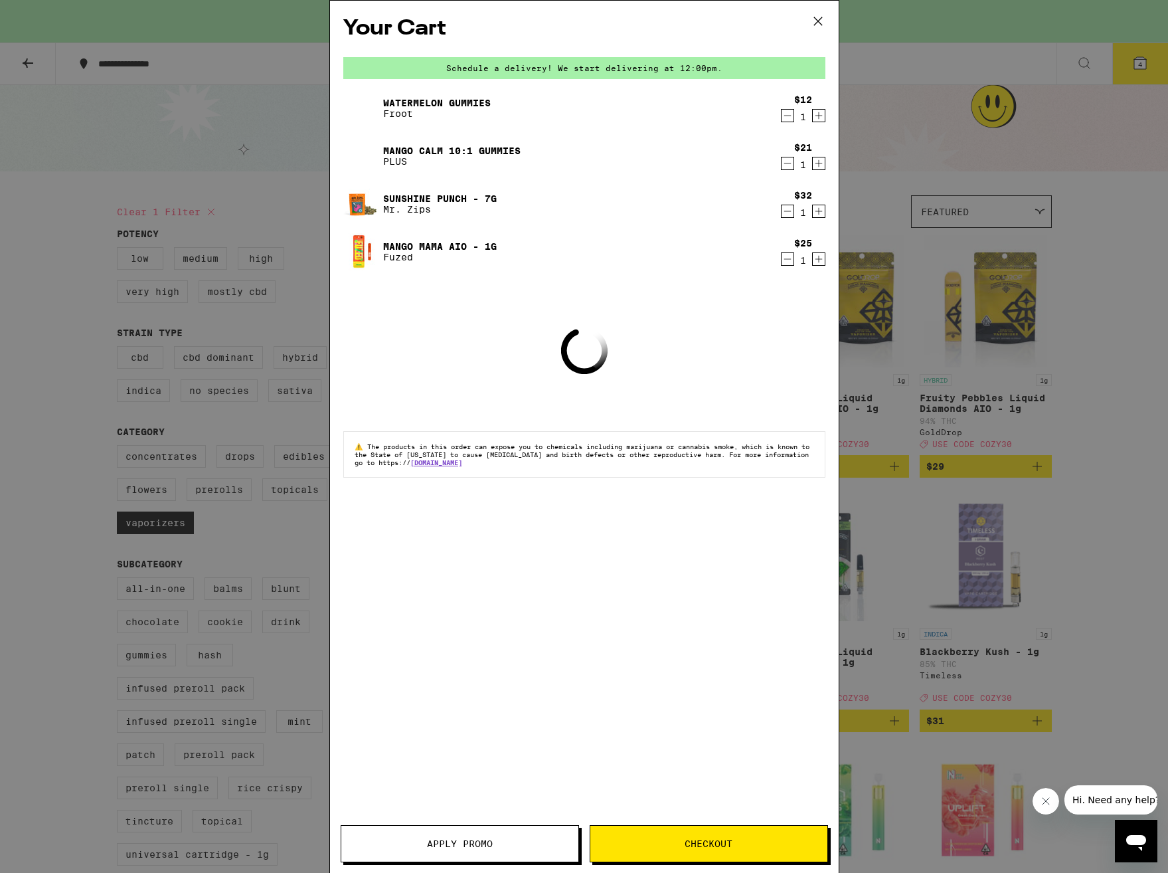
click at [480, 848] on span "Apply Promo" at bounding box center [460, 843] width 66 height 9
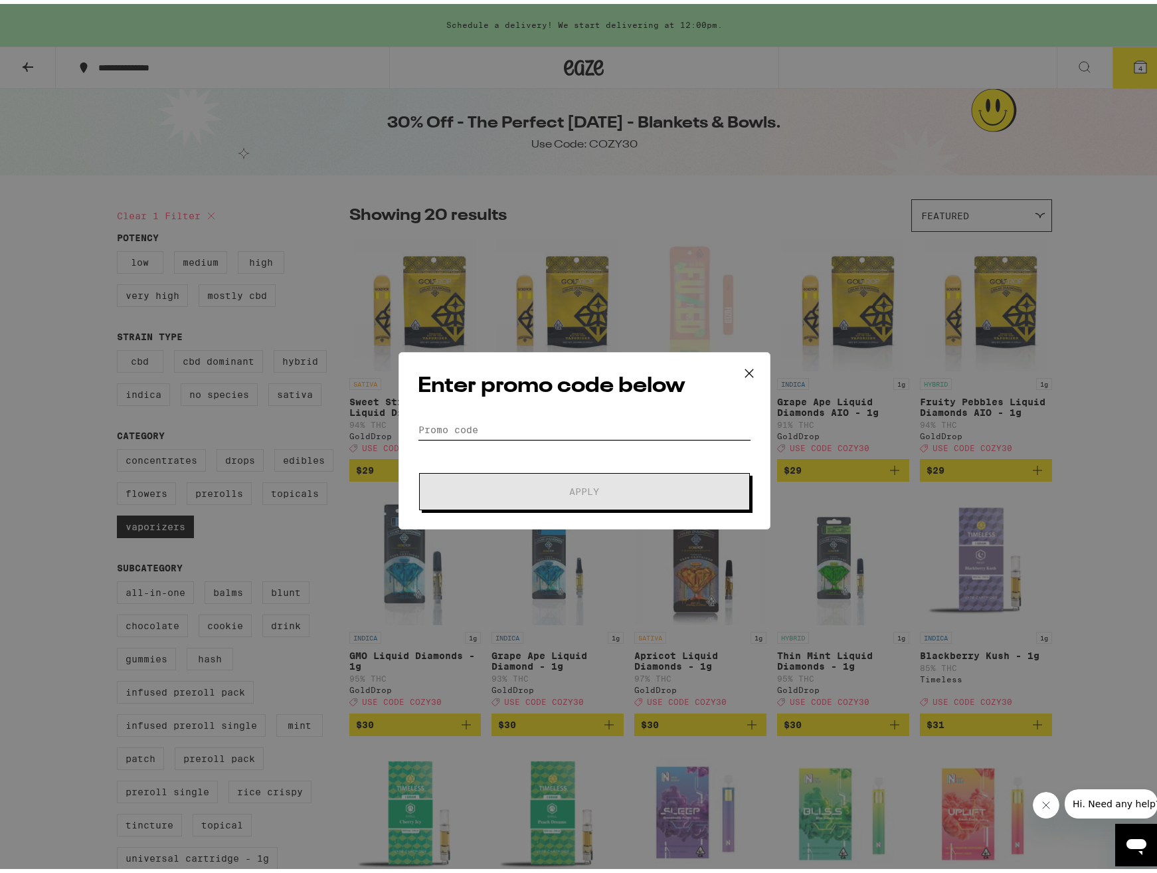
click at [557, 422] on input "Promo Code" at bounding box center [584, 426] width 333 height 20
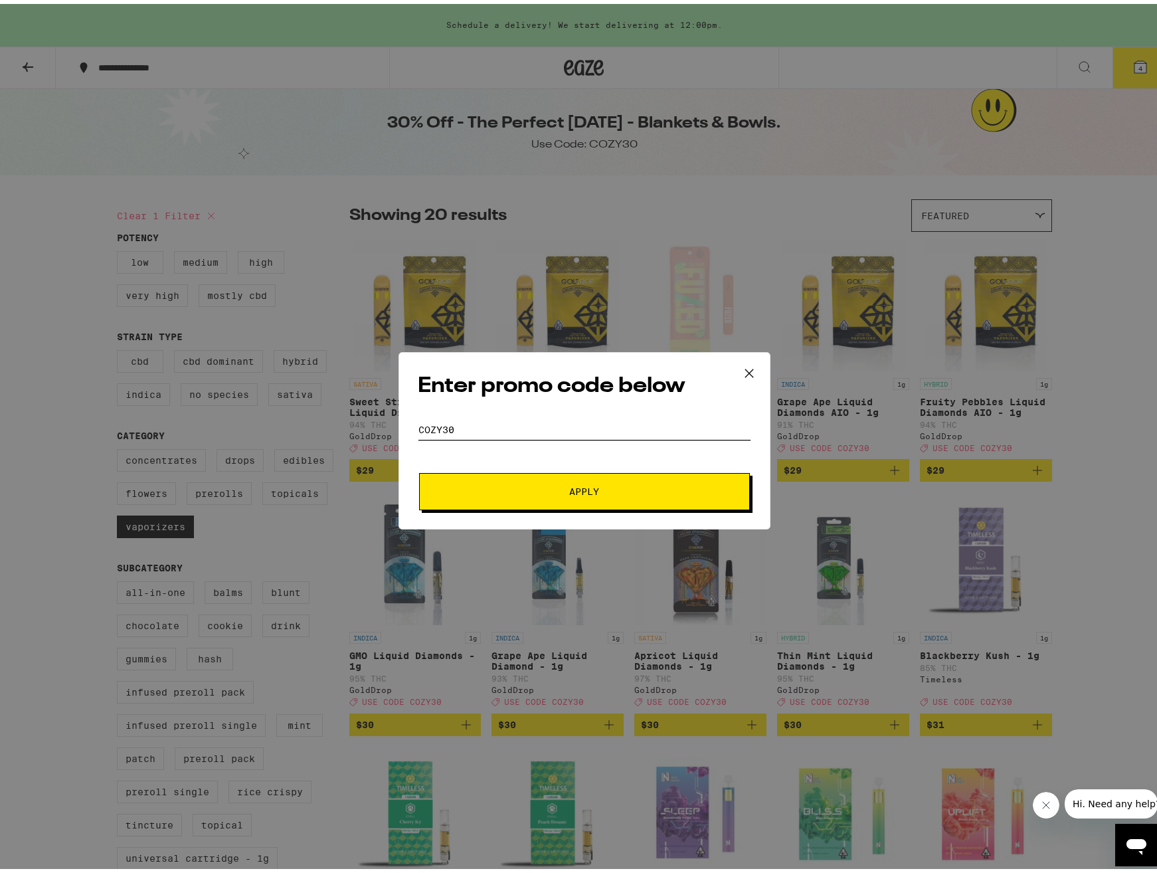
type input "cozy30"
click at [533, 477] on button "Apply" at bounding box center [584, 487] width 331 height 37
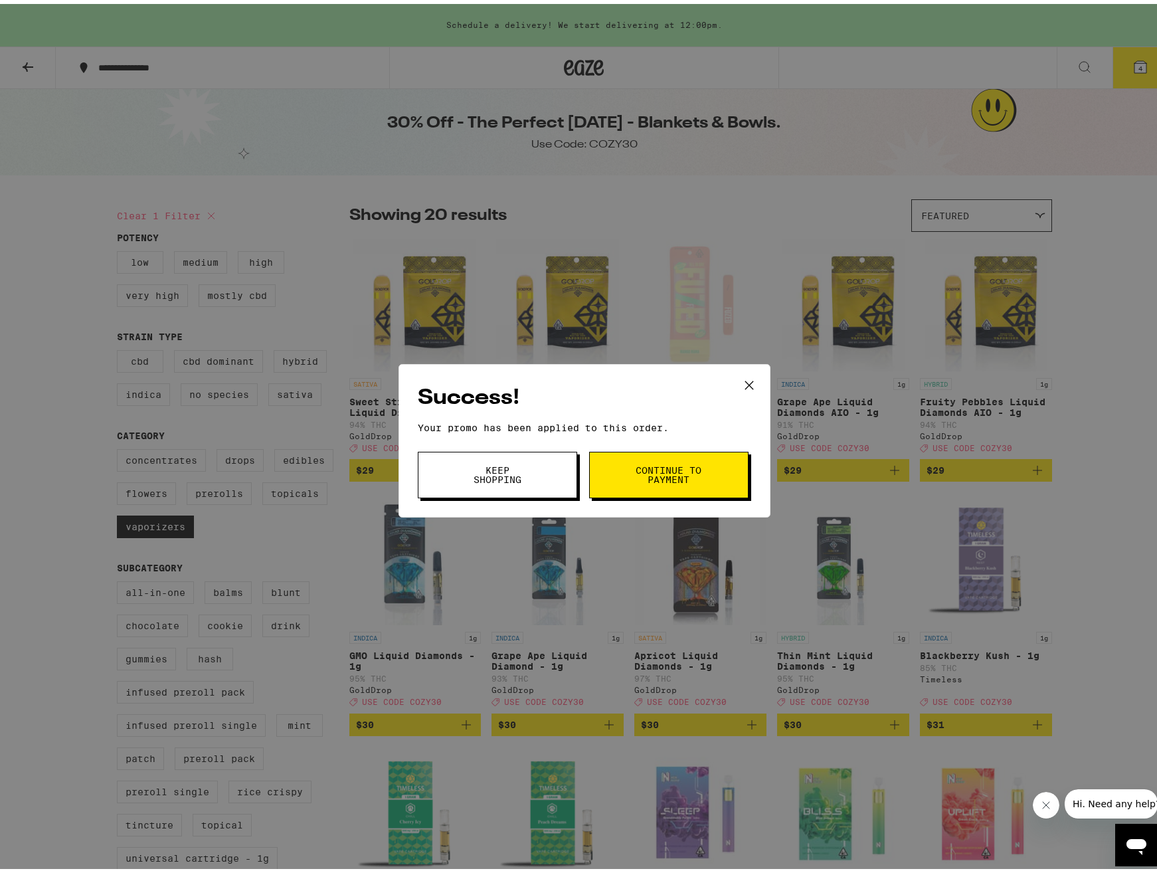
click at [682, 473] on span "Continue to payment" at bounding box center [669, 471] width 68 height 19
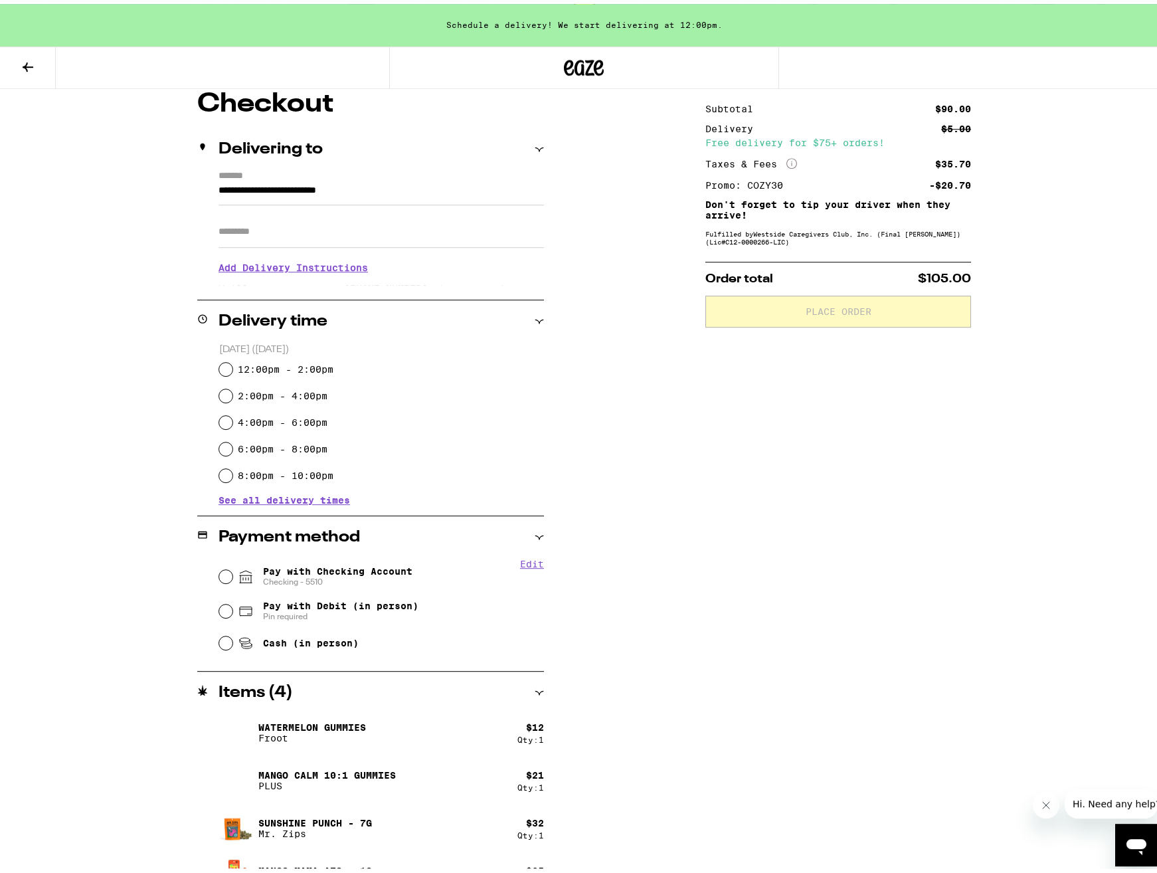
scroll to position [136, 0]
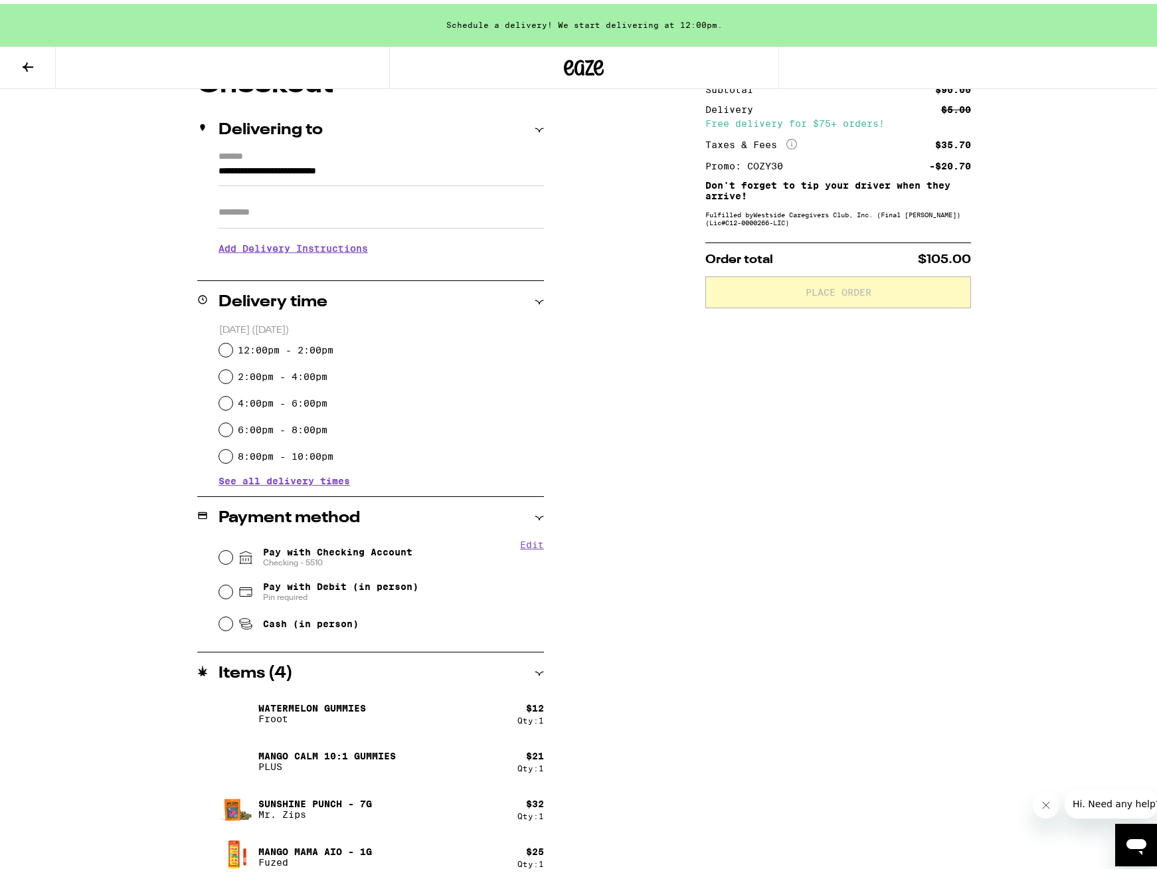
click at [249, 340] on div "12:00pm - 2:00pm" at bounding box center [381, 346] width 325 height 27
drag, startPoint x: 210, startPoint y: 342, endPoint x: 219, endPoint y: 347, distance: 10.7
click at [213, 344] on div "[DATE] ([DATE]) 12:00pm - 2:00pm 2:00pm - 4:00pm 4:00pm - 6:00pm 6:00pm - 8:00p…" at bounding box center [370, 401] width 347 height 162
click at [219, 344] on input "12:00pm - 2:00pm" at bounding box center [225, 345] width 13 height 13
radio input "true"
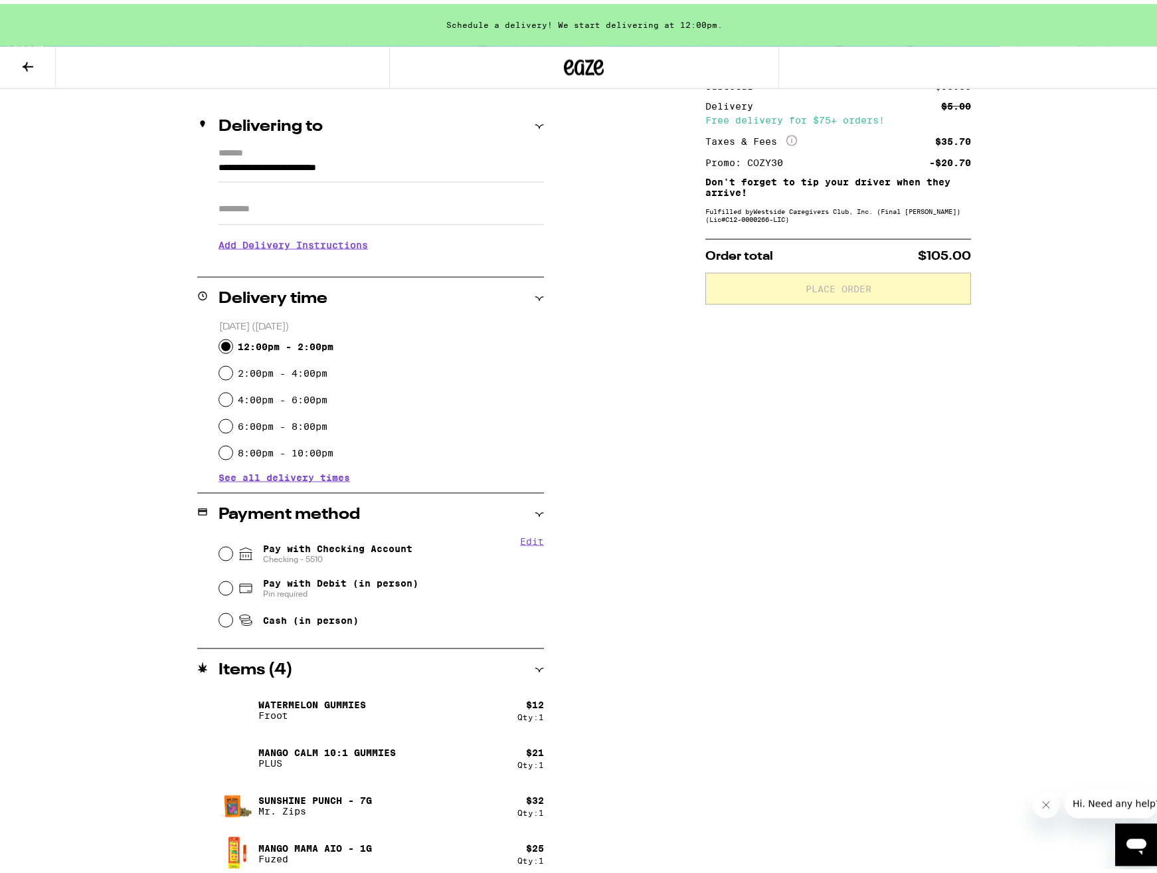
scroll to position [145, 0]
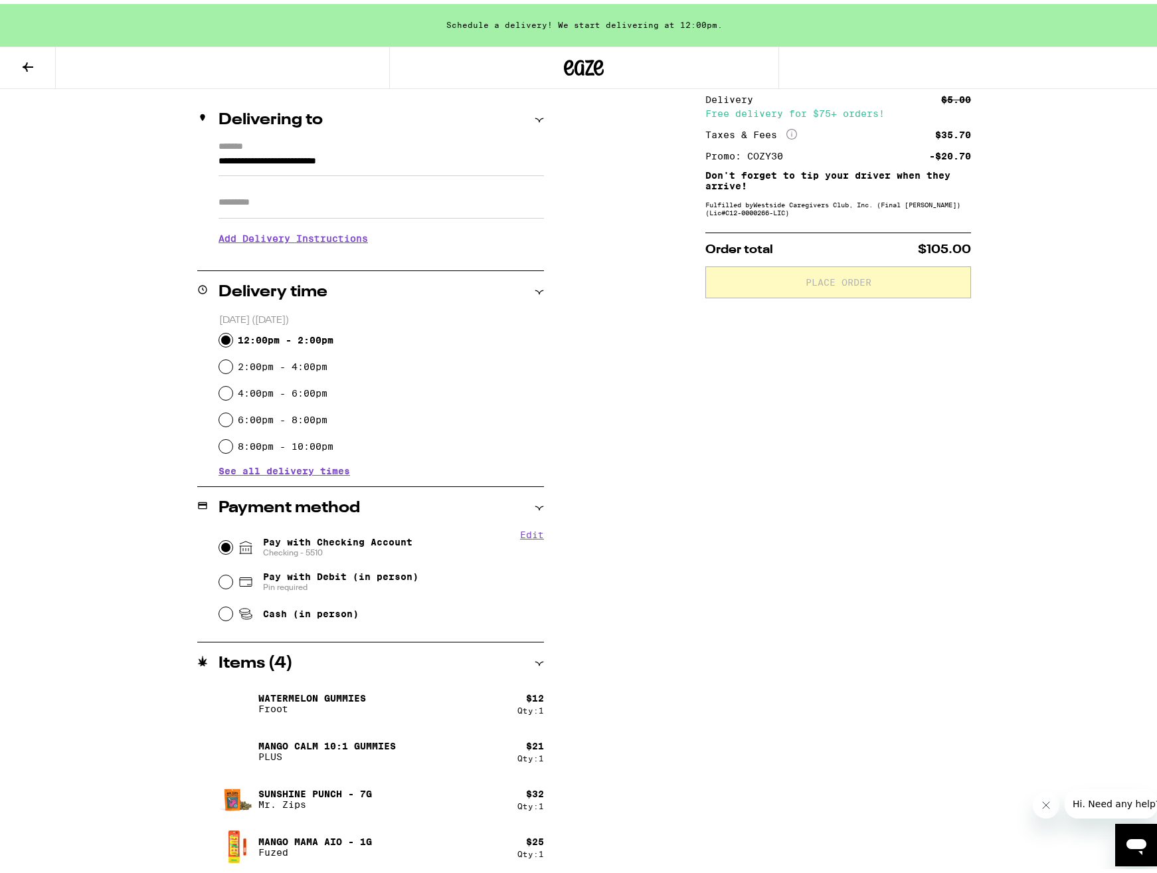
click at [225, 541] on input "Pay with Checking Account Checking - 5510" at bounding box center [225, 543] width 13 height 13
radio input "true"
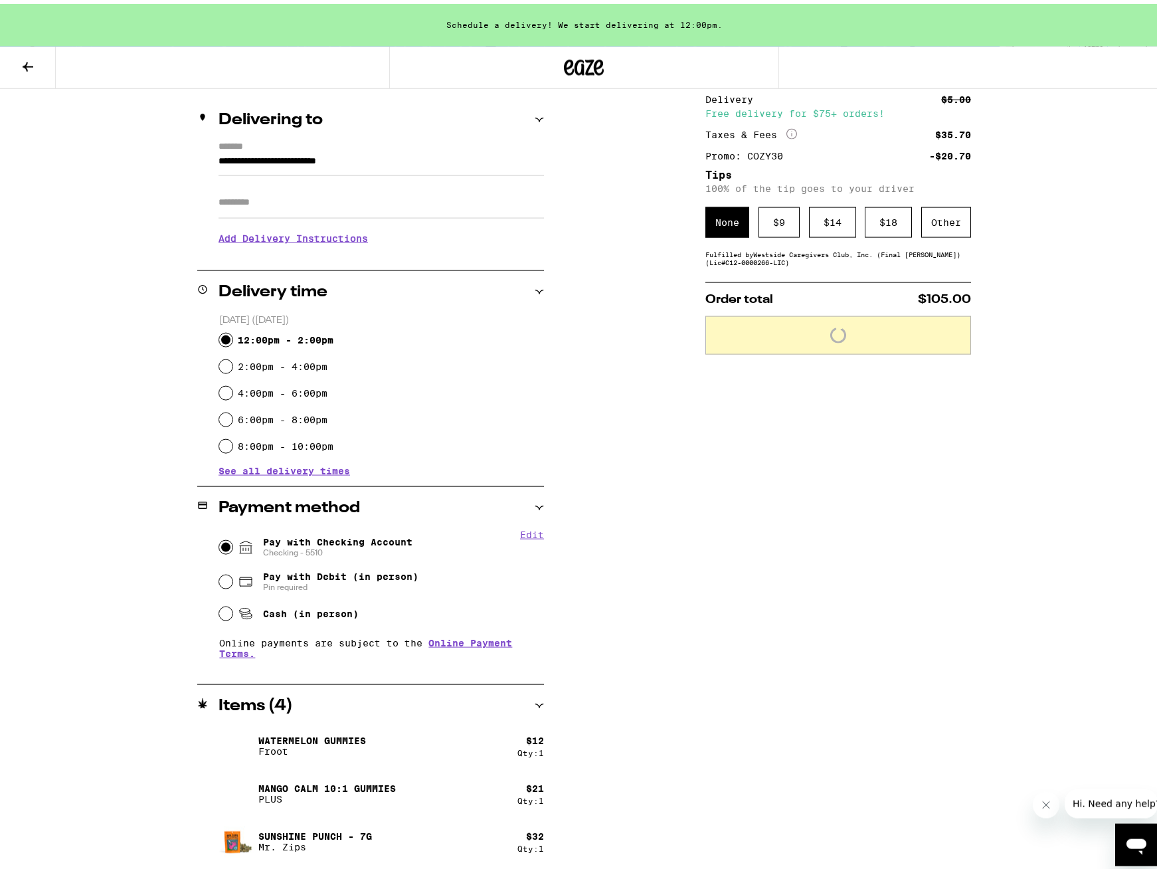
scroll to position [188, 0]
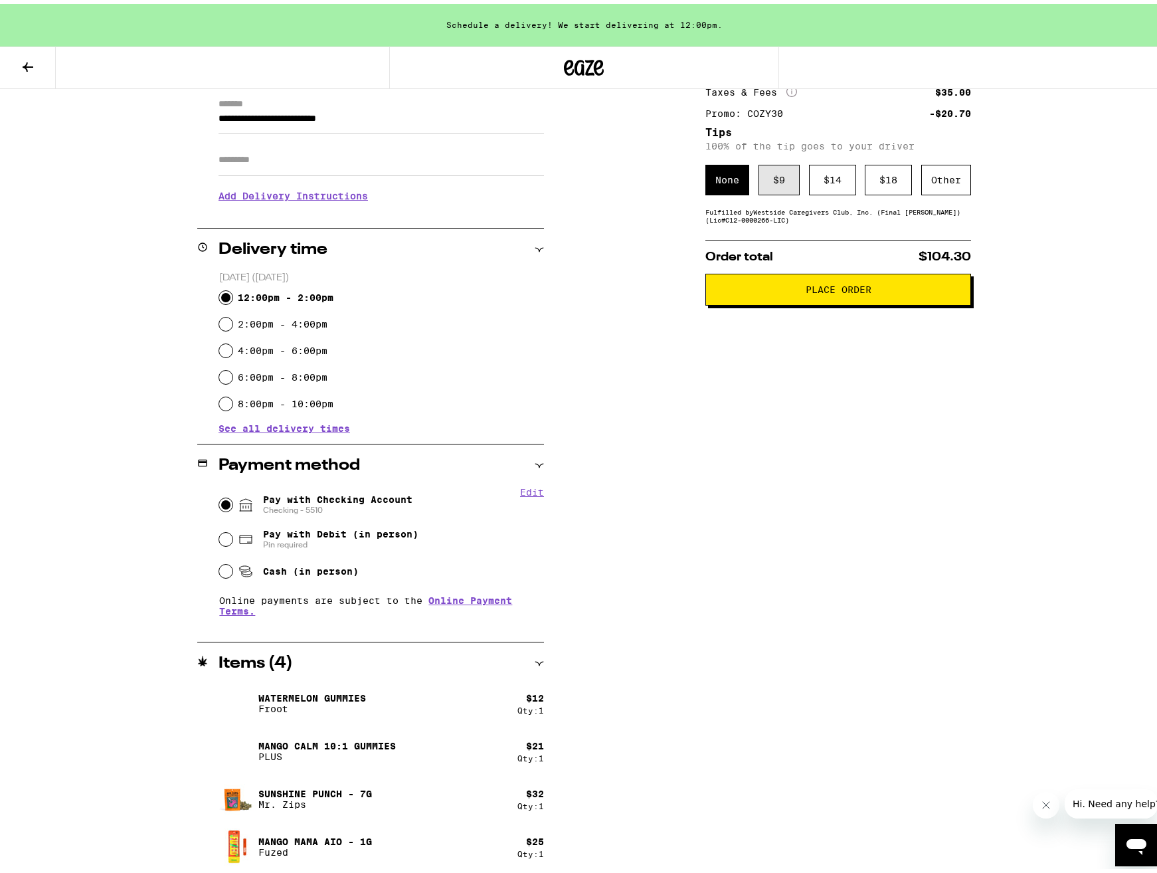
click at [774, 175] on div "$ 9" at bounding box center [779, 176] width 41 height 31
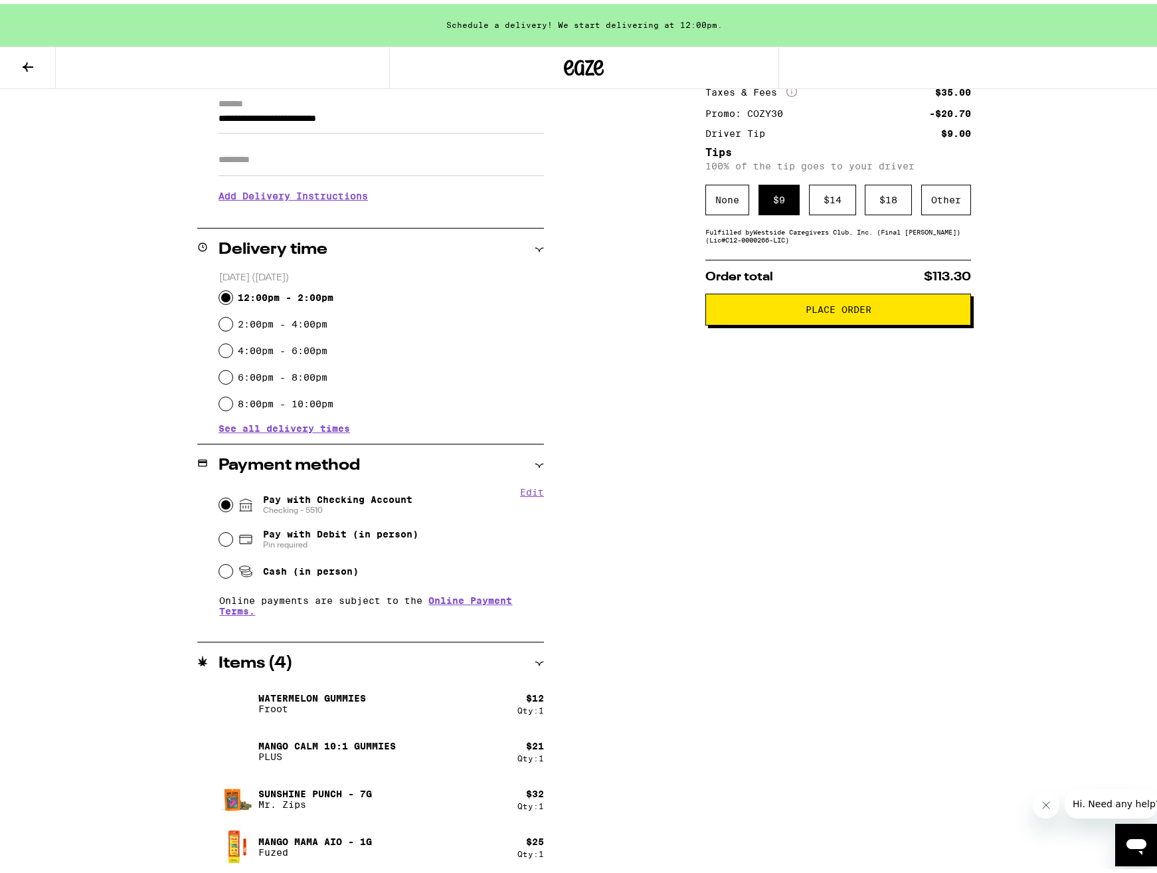
click at [842, 310] on span "Place Order" at bounding box center [839, 305] width 66 height 9
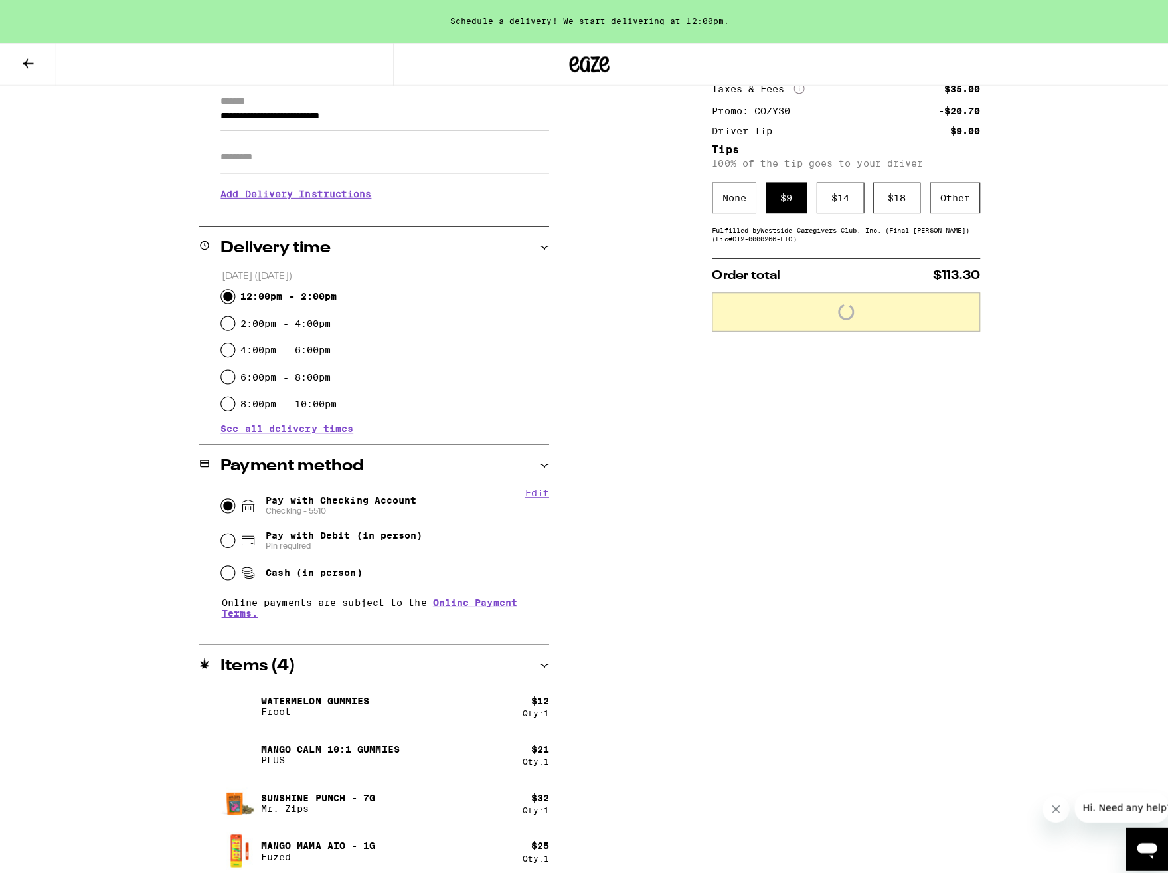
scroll to position [0, 0]
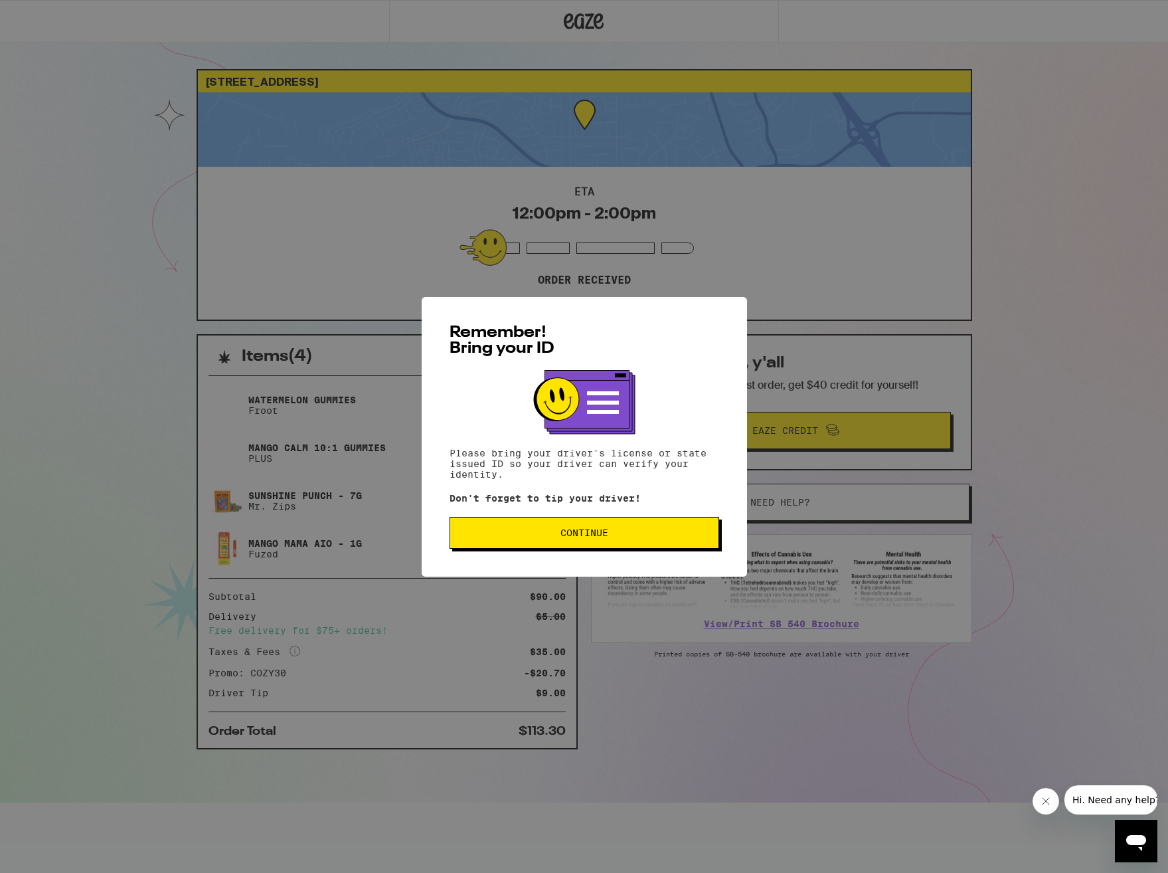
click at [591, 534] on span "Continue" at bounding box center [585, 532] width 48 height 9
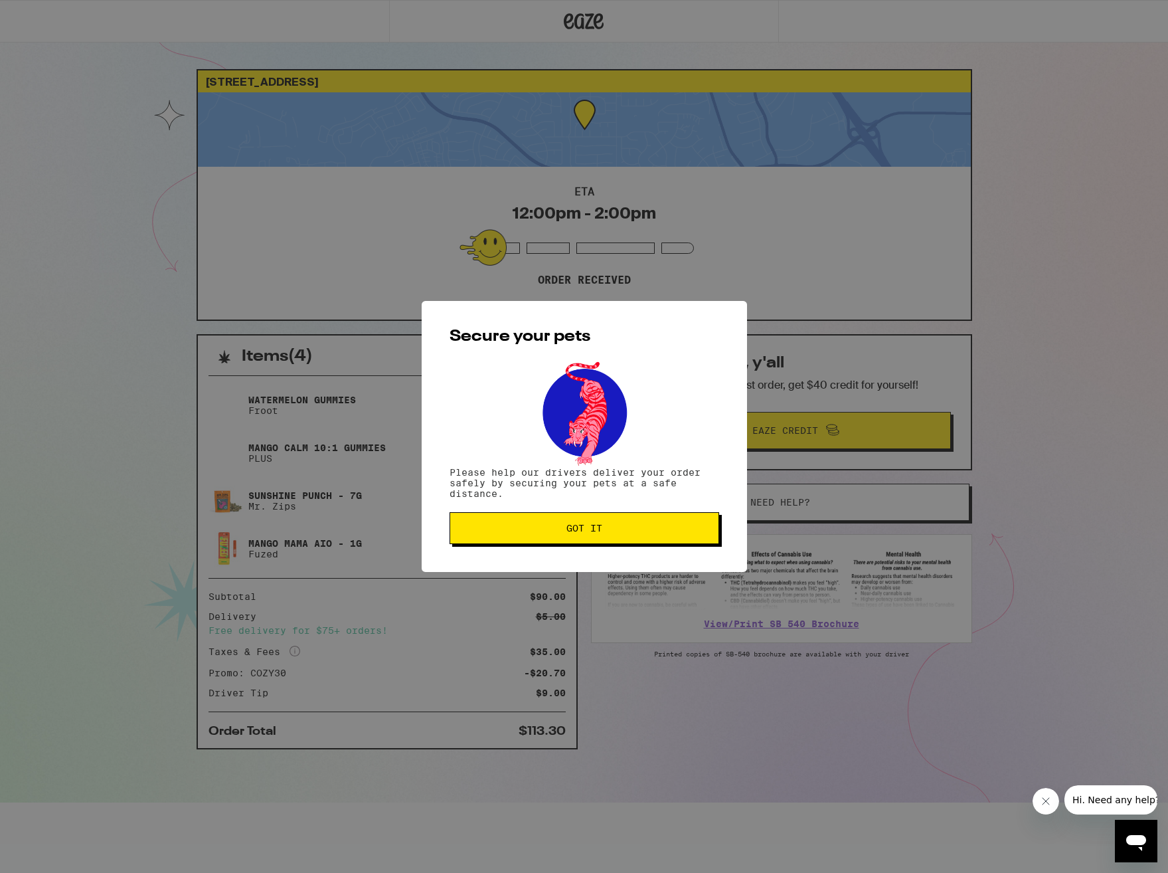
click at [591, 533] on span "Got it" at bounding box center [585, 527] width 36 height 9
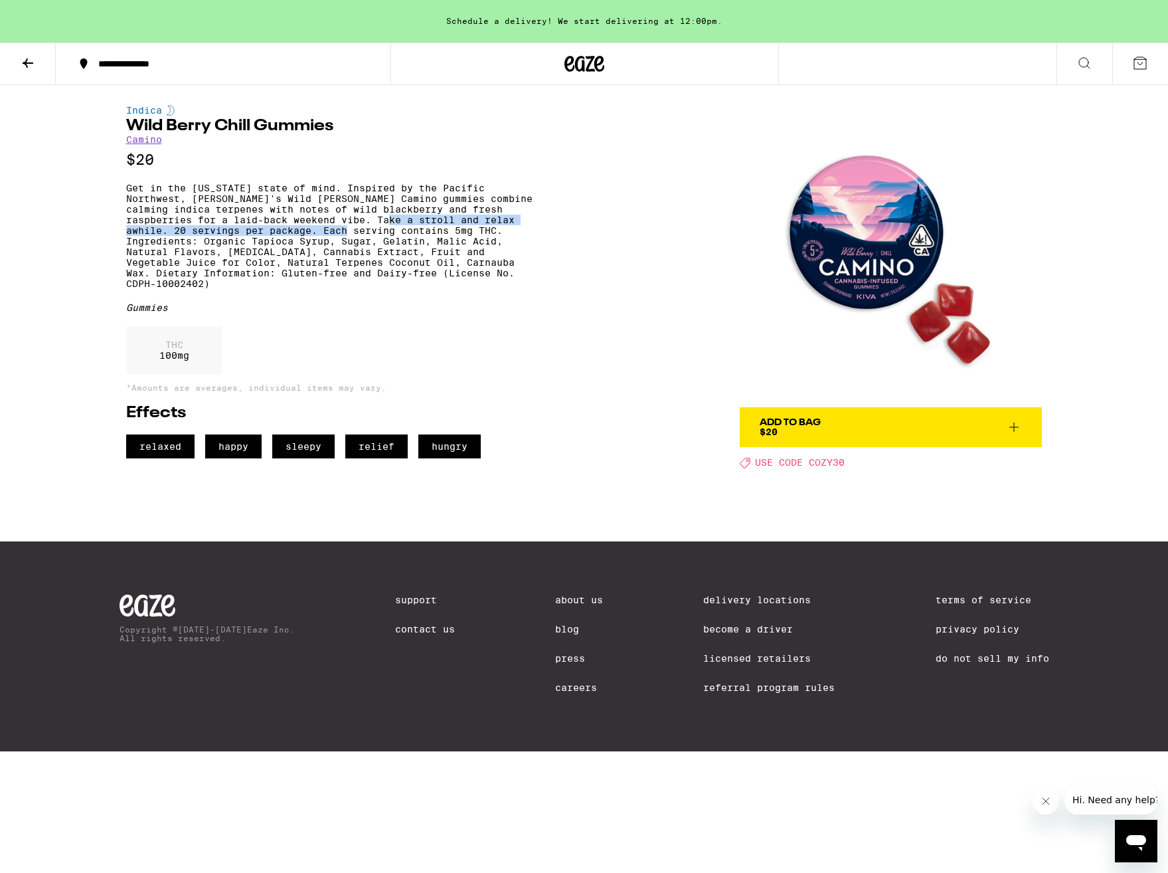
drag, startPoint x: 331, startPoint y: 244, endPoint x: 383, endPoint y: 231, distance: 53.3
click at [383, 231] on p "Get in the California state of mind. Inspired by the Pacific Northwest, Kiva's …" at bounding box center [332, 236] width 413 height 106
click at [371, 244] on p "Get in the California state of mind. Inspired by the Pacific Northwest, Kiva's …" at bounding box center [332, 236] width 413 height 106
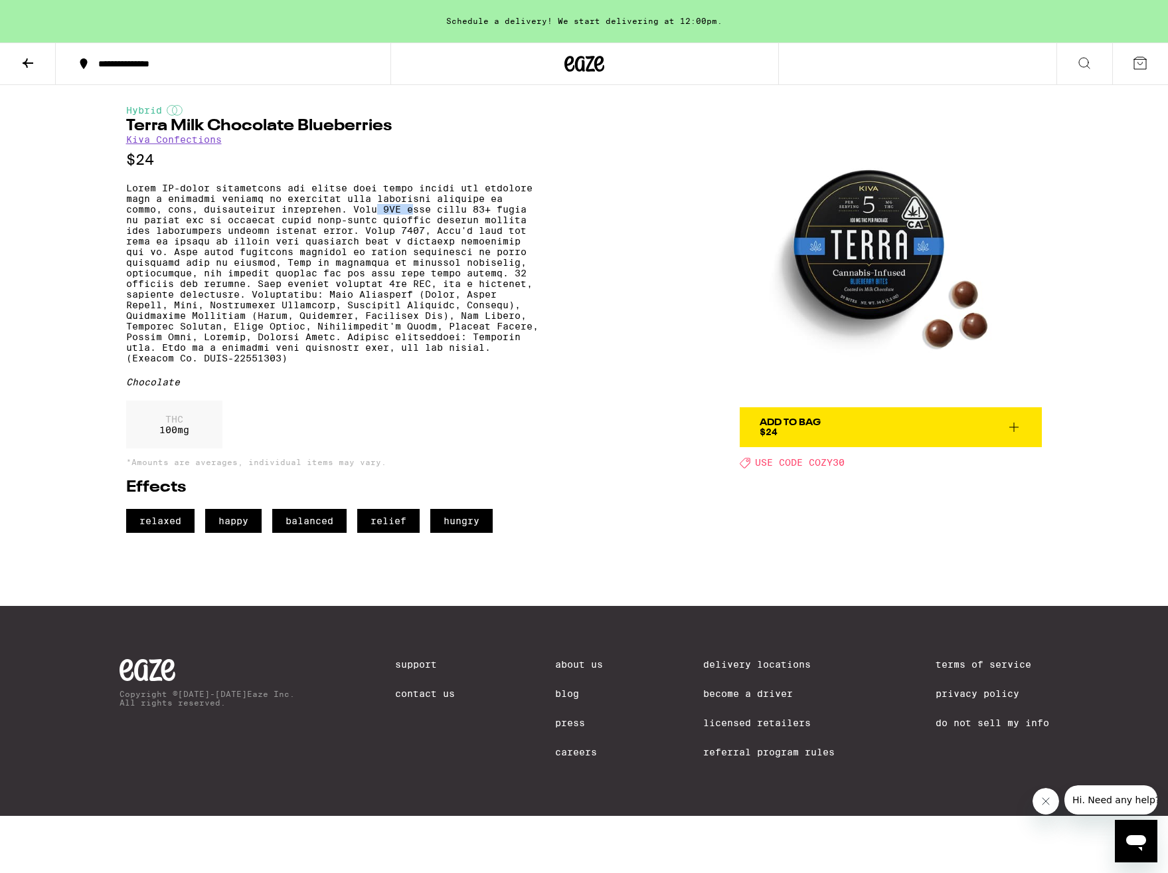
drag, startPoint x: 381, startPoint y: 217, endPoint x: 413, endPoint y: 212, distance: 31.6
click at [413, 212] on p at bounding box center [332, 273] width 413 height 181
drag, startPoint x: 298, startPoint y: 266, endPoint x: 304, endPoint y: 261, distance: 7.6
click at [300, 267] on p at bounding box center [332, 273] width 413 height 181
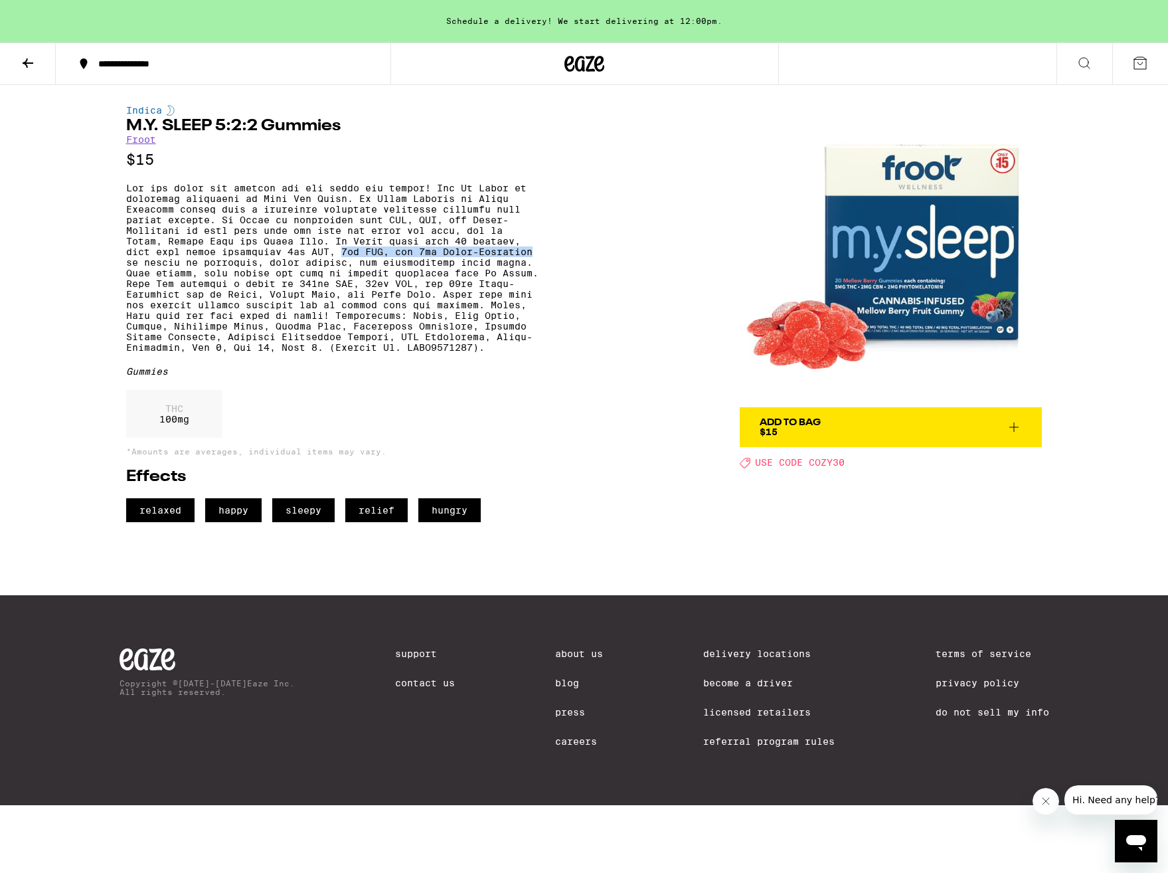
drag, startPoint x: 341, startPoint y: 265, endPoint x: 536, endPoint y: 268, distance: 195.3
click at [536, 268] on p at bounding box center [332, 268] width 413 height 170
drag, startPoint x: 290, startPoint y: 266, endPoint x: 361, endPoint y: 272, distance: 71.4
click at [361, 272] on p at bounding box center [332, 268] width 413 height 170
click at [451, 337] on p at bounding box center [332, 268] width 413 height 170
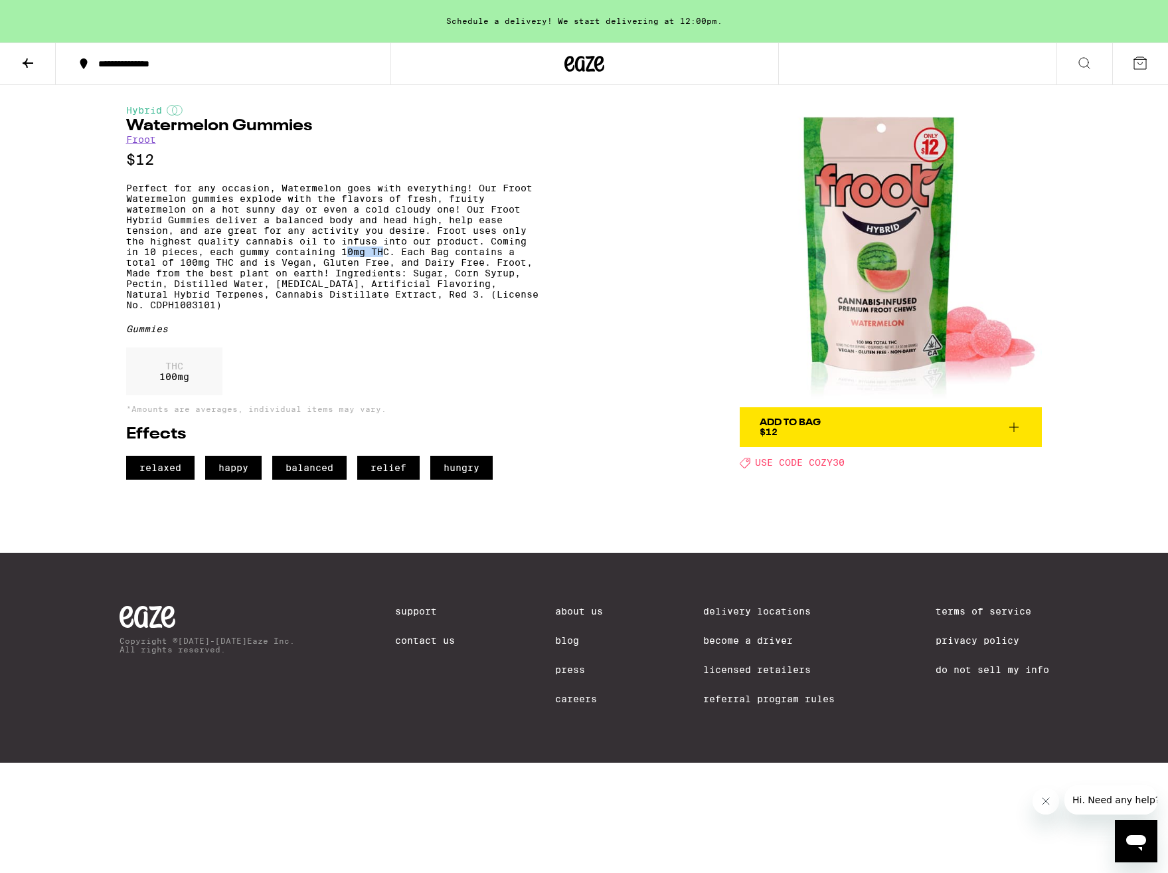
drag, startPoint x: 343, startPoint y: 266, endPoint x: 387, endPoint y: 269, distance: 43.9
click at [387, 269] on p "Perfect for any occasion, Watermelon goes with everything! Our Froot Watermelon…" at bounding box center [332, 247] width 413 height 128
